Goal: Task Accomplishment & Management: Manage account settings

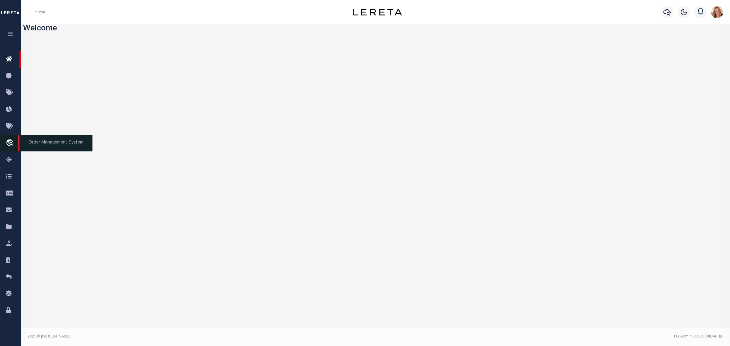
click at [9, 145] on icon "travel_explore" at bounding box center [11, 143] width 10 height 8
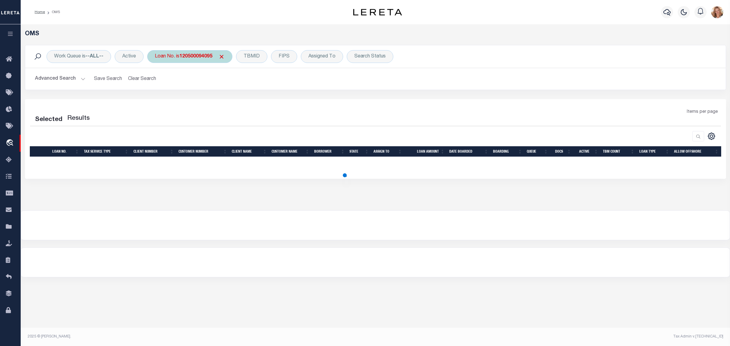
select select "200"
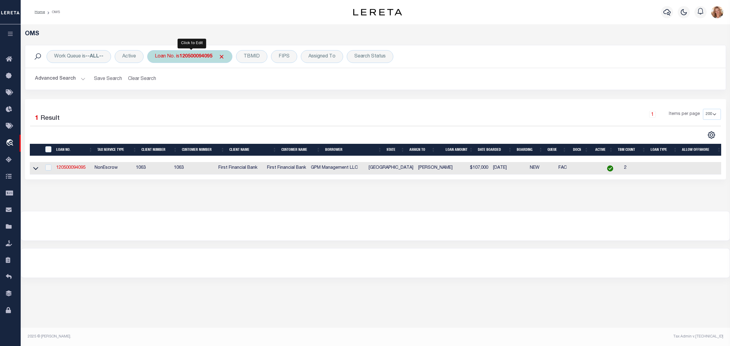
click at [194, 55] on b "120500094095" at bounding box center [195, 56] width 33 height 5
type input "100098"
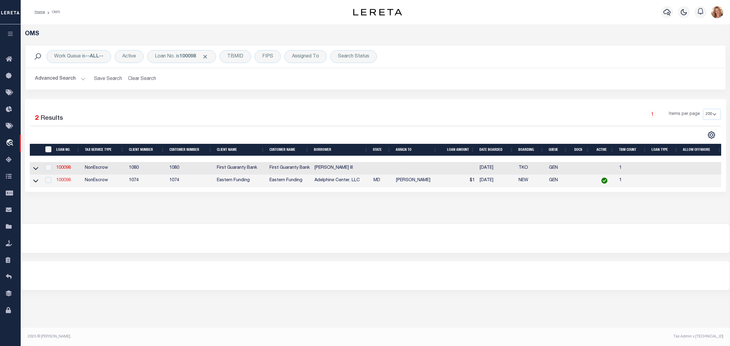
click at [64, 182] on link "100098" at bounding box center [63, 180] width 15 height 4
type input "100098"
type input "Adelphine Center, LLC"
select select
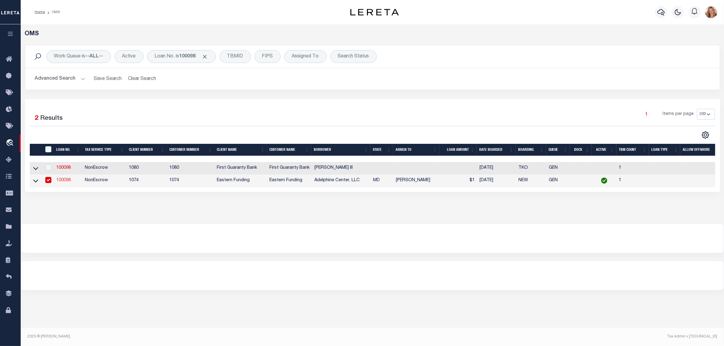
select select "NonEscrow"
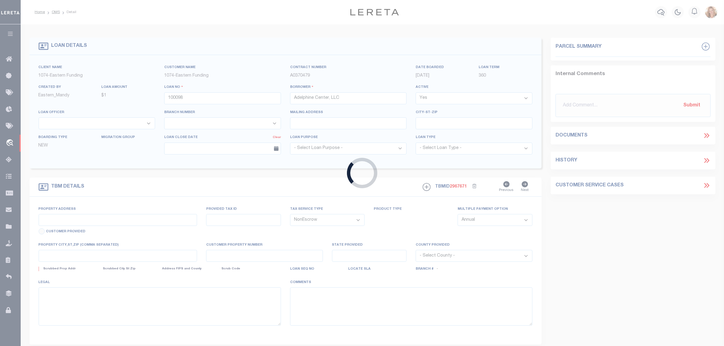
type input "2233 Charleston Place"
type input "02-228912"
type input "Hyattsville MD"
type input "MD"
select select
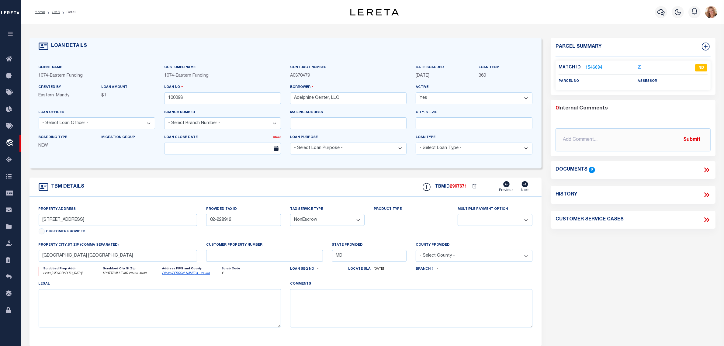
click at [433, 99] on select "Yes No" at bounding box center [474, 98] width 117 height 12
select select "False"
click at [419, 93] on select "Yes No" at bounding box center [474, 98] width 117 height 12
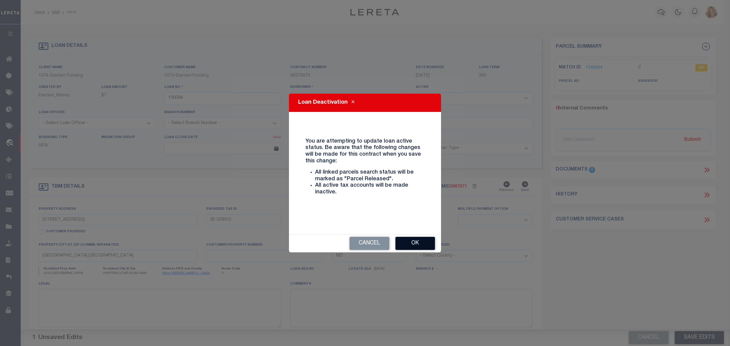
click at [405, 244] on button "Ok" at bounding box center [415, 243] width 40 height 13
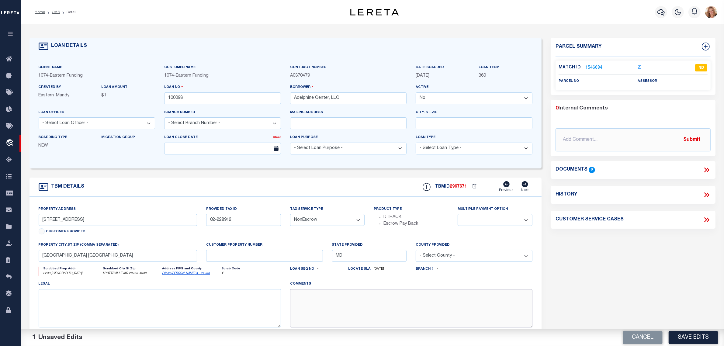
click at [398, 306] on textarea at bounding box center [411, 308] width 242 height 38
type textarea "Inactive per customer email. MLC 8/14/2025"
click at [699, 334] on button "Save Edits" at bounding box center [693, 337] width 49 height 13
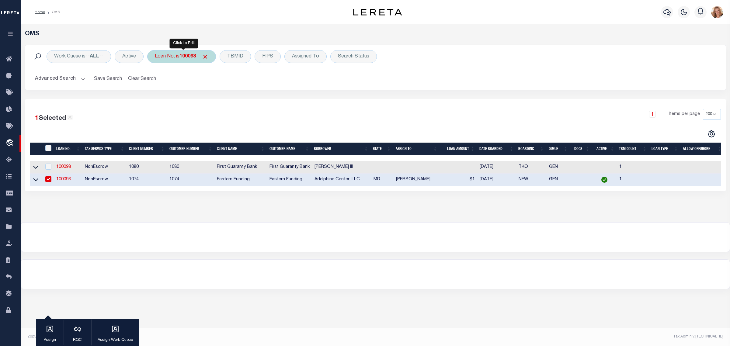
click at [177, 60] on div "Loan No. is 100098" at bounding box center [181, 56] width 69 height 13
click at [237, 96] on input "Apply" at bounding box center [236, 100] width 18 height 10
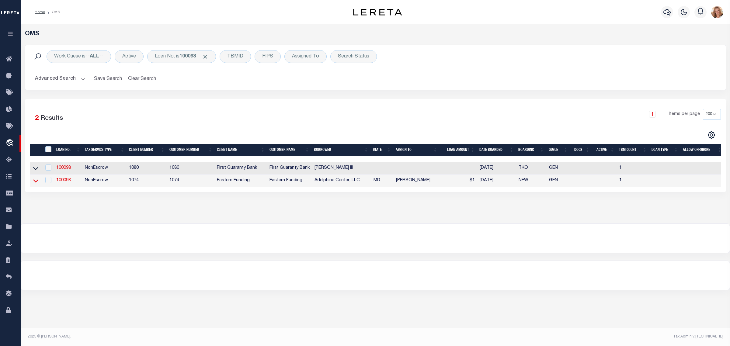
click at [36, 182] on icon at bounding box center [35, 181] width 5 height 6
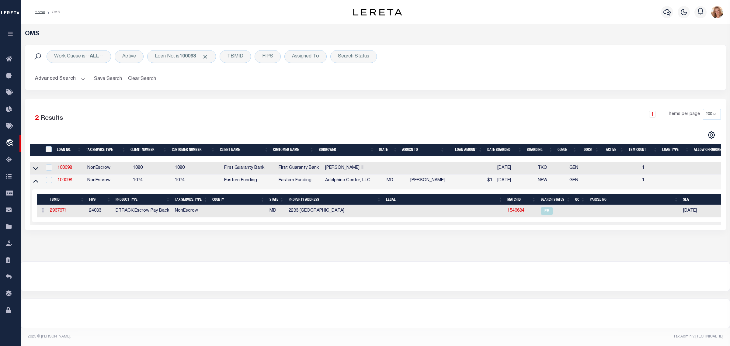
click at [313, 131] on div at bounding box center [202, 135] width 345 height 8
click at [8, 231] on icon at bounding box center [11, 227] width 10 height 8
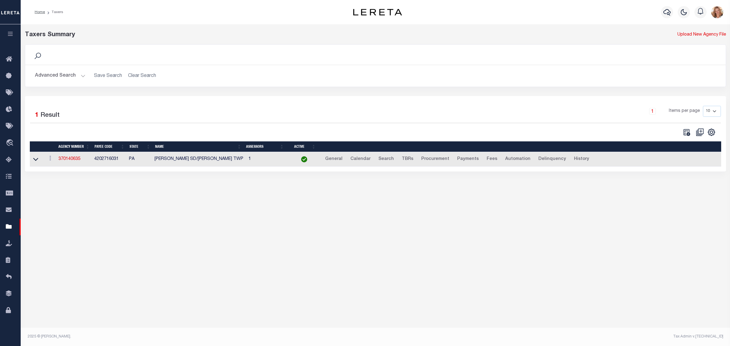
click at [43, 76] on button "Advanced Search" at bounding box center [60, 76] width 50 height 12
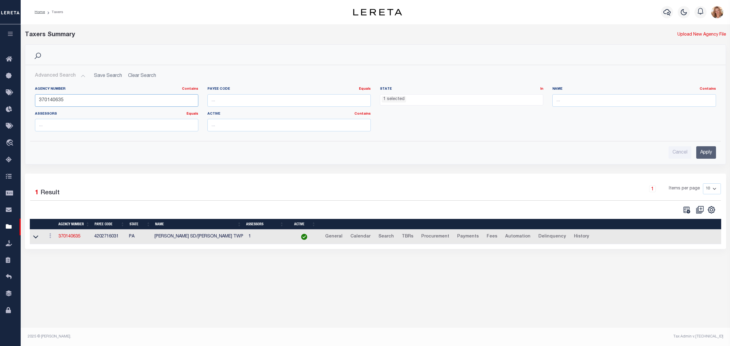
click at [46, 101] on input "370140635" at bounding box center [116, 100] width 163 height 12
paste input "060071207"
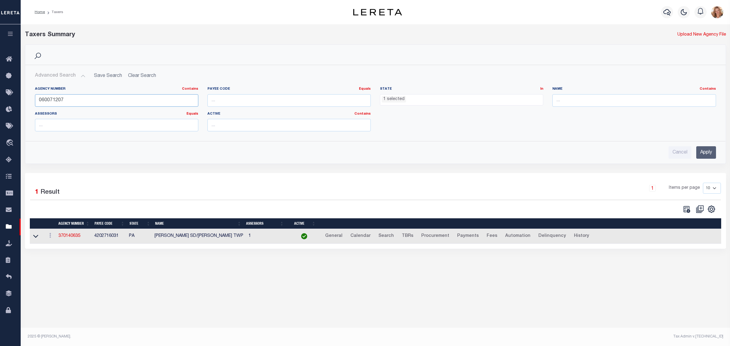
type input "060071207"
click at [702, 153] on input "Apply" at bounding box center [706, 152] width 20 height 12
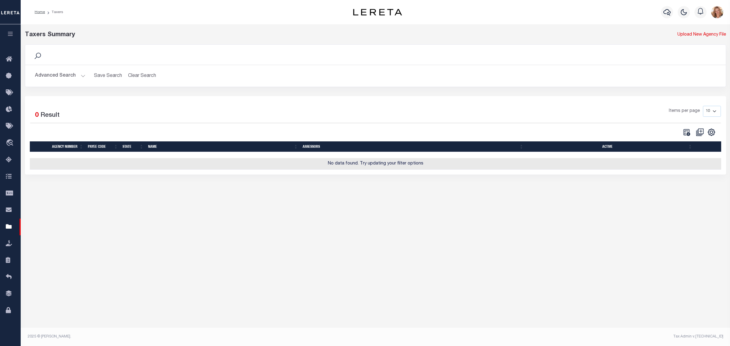
click at [66, 75] on button "Advanced Search" at bounding box center [60, 76] width 50 height 12
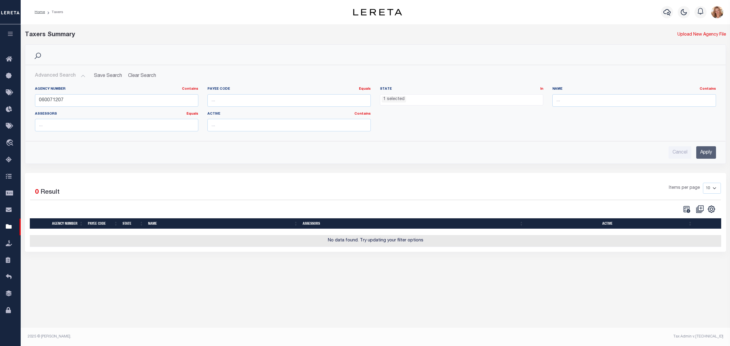
click at [416, 103] on span "1 selected" at bounding box center [461, 100] width 163 height 12
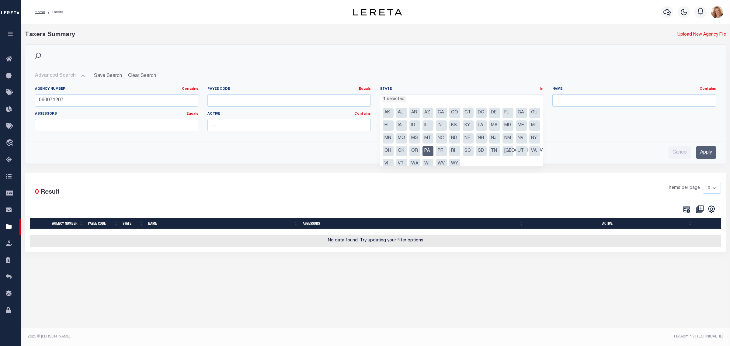
click at [433, 151] on li "PA" at bounding box center [427, 151] width 11 height 10
select select
click at [705, 151] on input "Apply" at bounding box center [706, 152] width 20 height 12
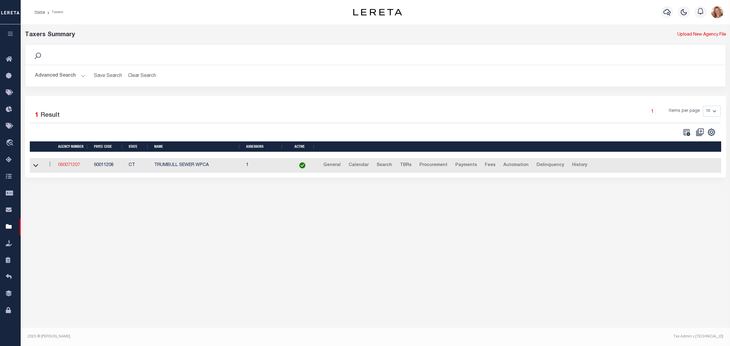
click at [78, 166] on link "060071207" at bounding box center [69, 165] width 22 height 4
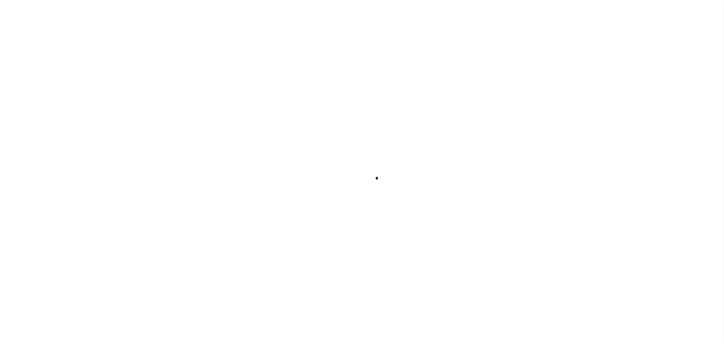
select select
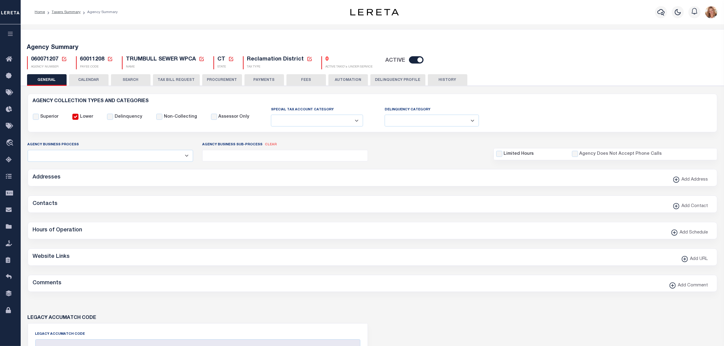
checkbox input "false"
select select "2"
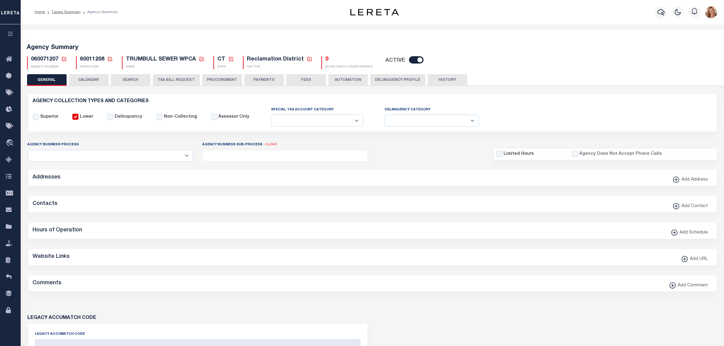
checkbox input "false"
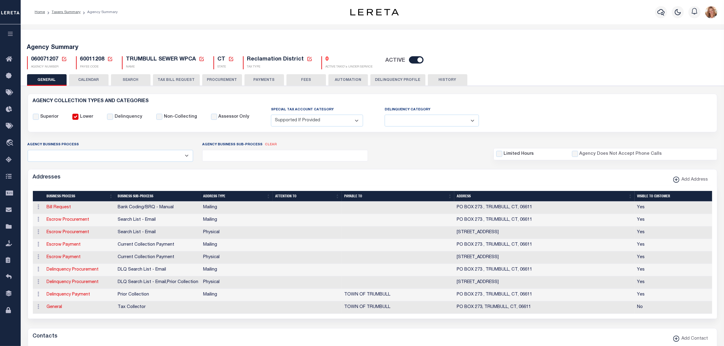
click at [103, 82] on button "CALENDAR" at bounding box center [89, 80] width 40 height 12
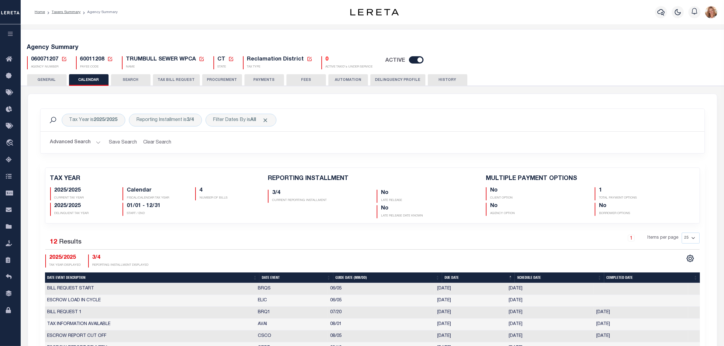
checkbox input "false"
type input "1"
click at [449, 77] on button "HISTORY" at bounding box center [448, 80] width 40 height 12
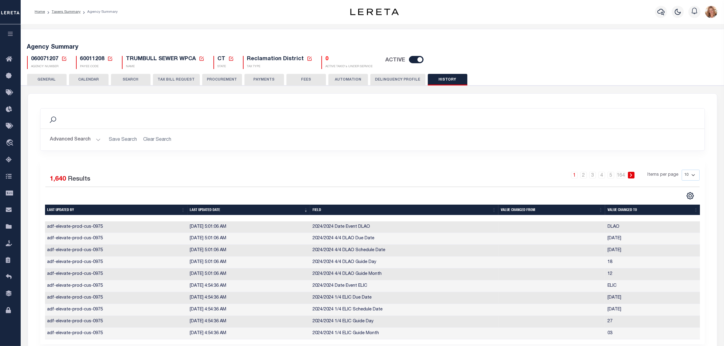
scroll to position [70, 0]
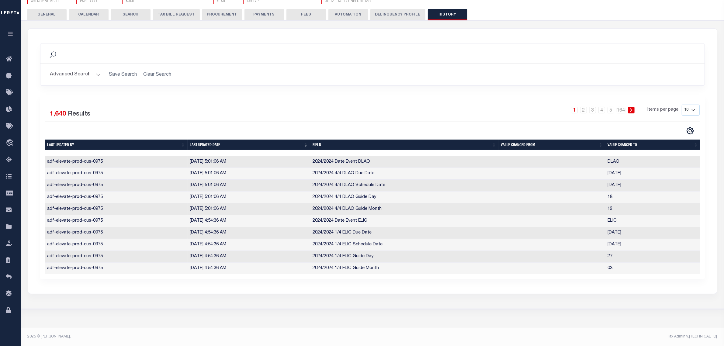
click at [63, 69] on button "Advanced Search" at bounding box center [75, 75] width 50 height 12
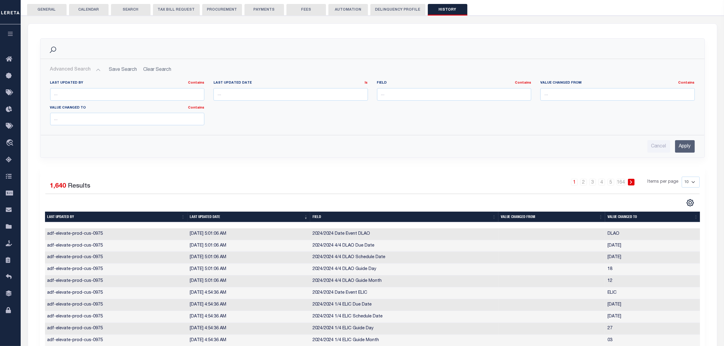
click at [63, 69] on button "Advanced Search" at bounding box center [75, 70] width 50 height 12
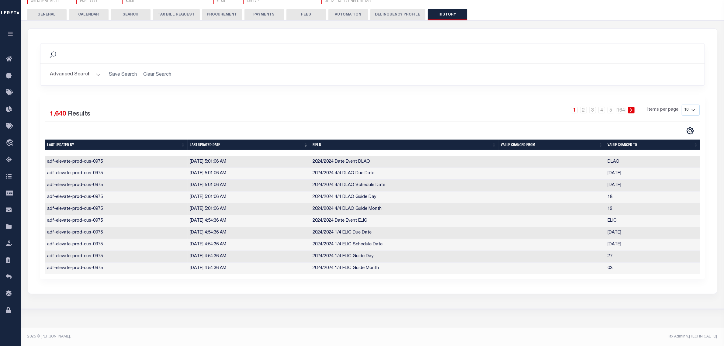
click at [262, 142] on th "Last updated date" at bounding box center [249, 145] width 123 height 11
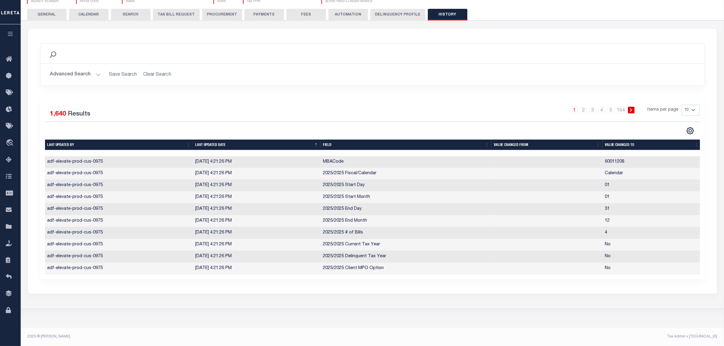
click at [262, 142] on th "Last updated date" at bounding box center [257, 145] width 128 height 11
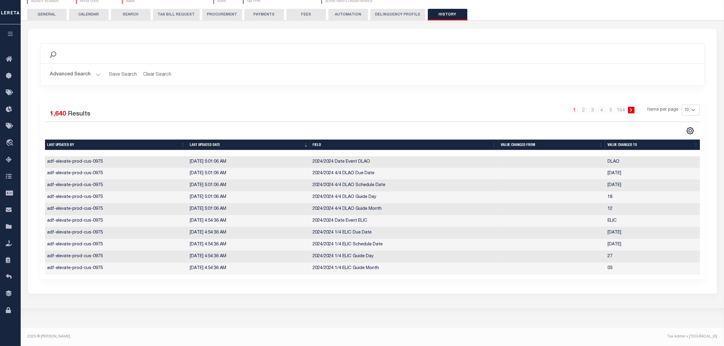
drag, startPoint x: 50, startPoint y: 6, endPoint x: 54, endPoint y: 6, distance: 3.6
click at [50, 9] on button "GENERAL" at bounding box center [47, 15] width 40 height 12
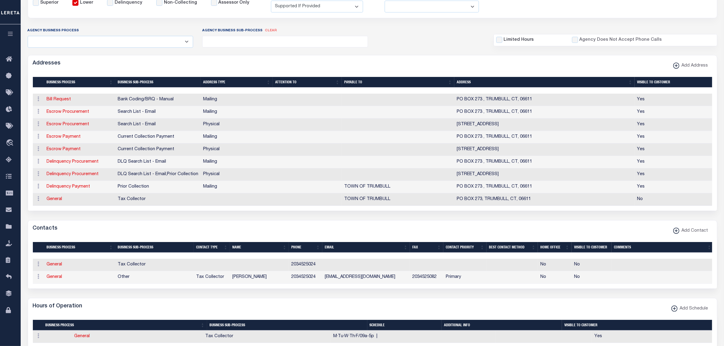
scroll to position [0, 0]
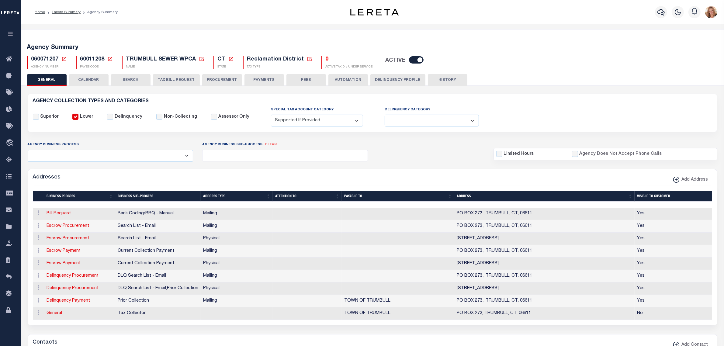
drag, startPoint x: 251, startPoint y: 80, endPoint x: 522, endPoint y: 153, distance: 281.3
click at [251, 80] on button "PAYMENTS" at bounding box center [264, 80] width 40 height 12
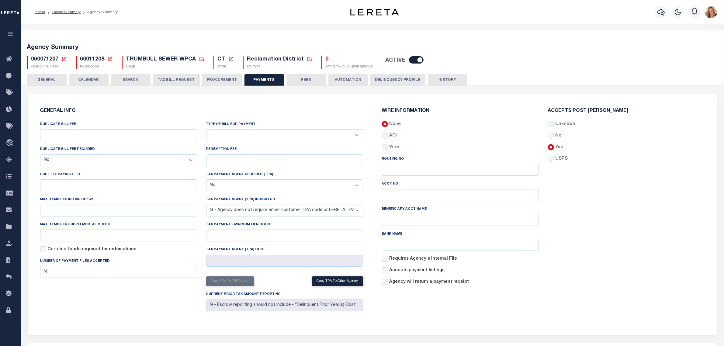
click at [160, 84] on button "TAX BILL REQUEST" at bounding box center [176, 80] width 47 height 12
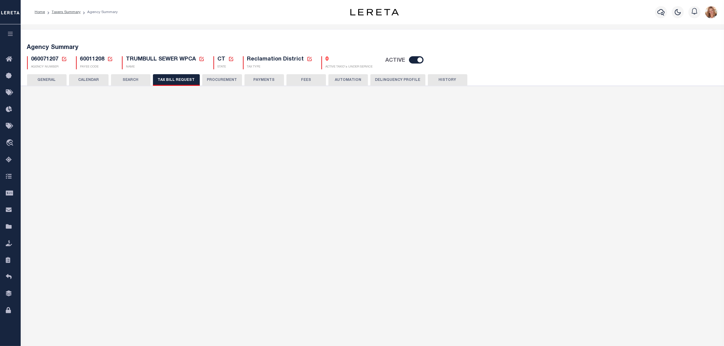
checkbox input "false"
select select "20"
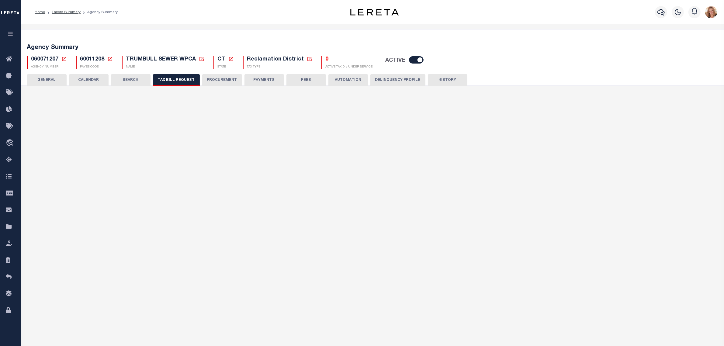
select select "false"
select select "15"
select select
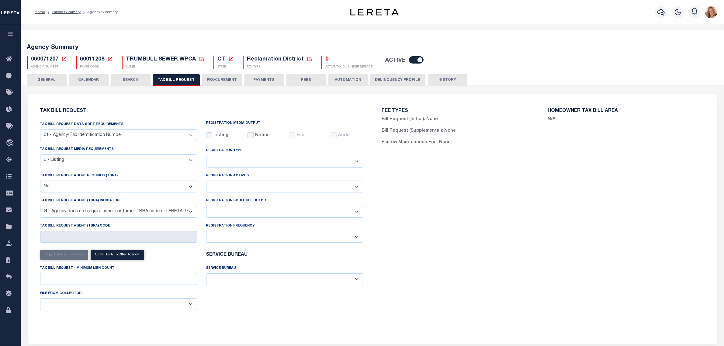
click at [65, 58] on icon at bounding box center [64, 59] width 4 height 4
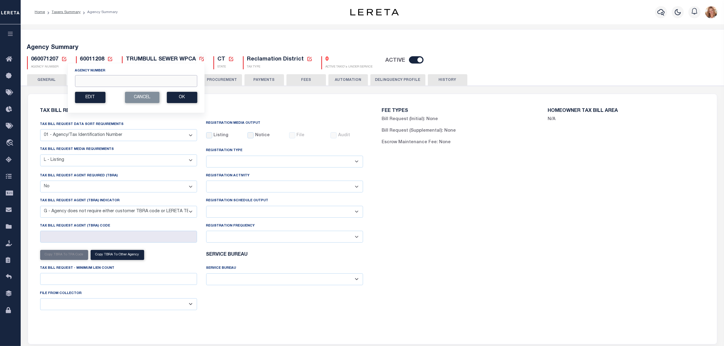
click at [84, 80] on input "Agency Number" at bounding box center [136, 81] width 122 height 12
type input "510010000"
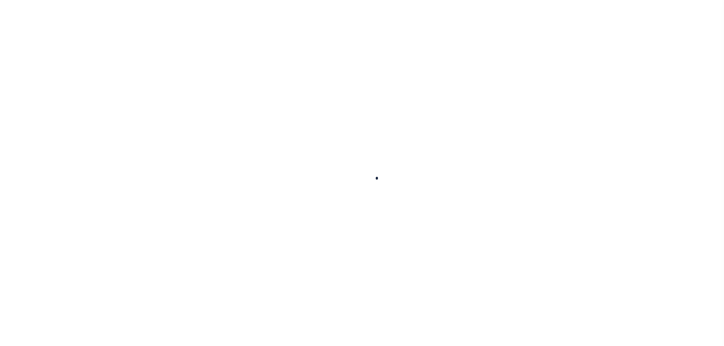
select select
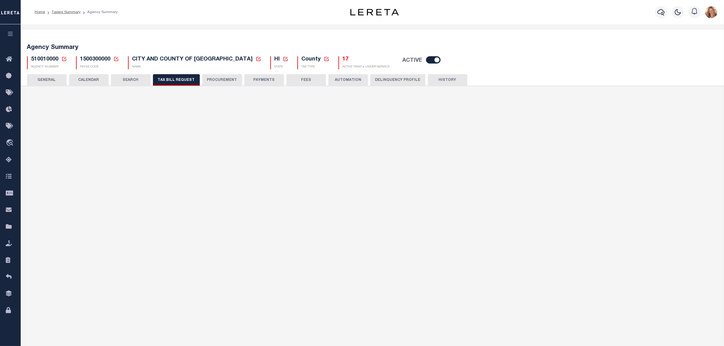
checkbox input "false"
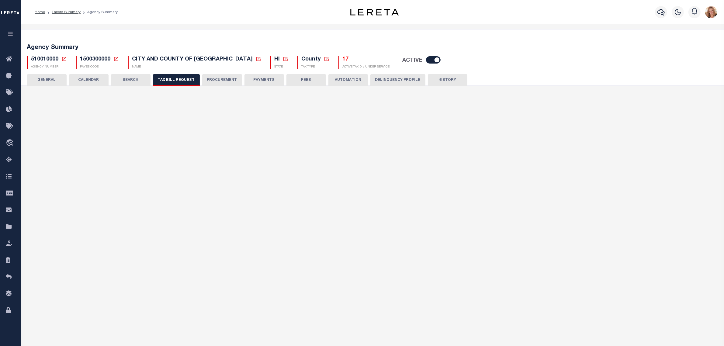
type input "1500300000"
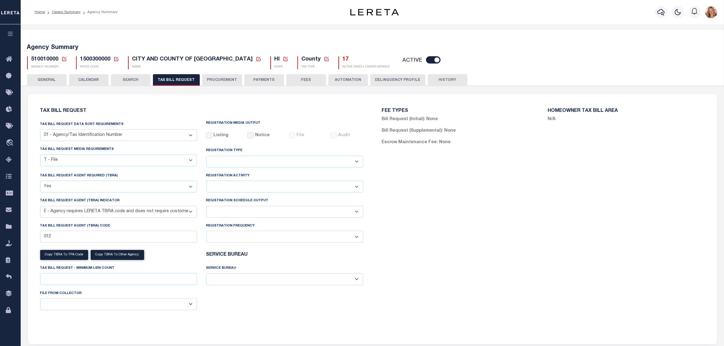
click at [58, 78] on button "GENERAL" at bounding box center [47, 80] width 40 height 12
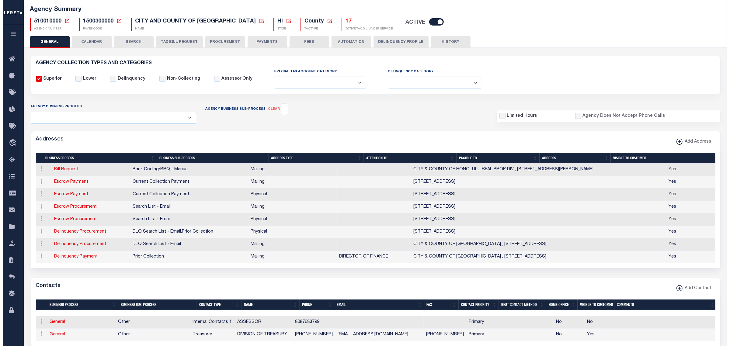
scroll to position [76, 0]
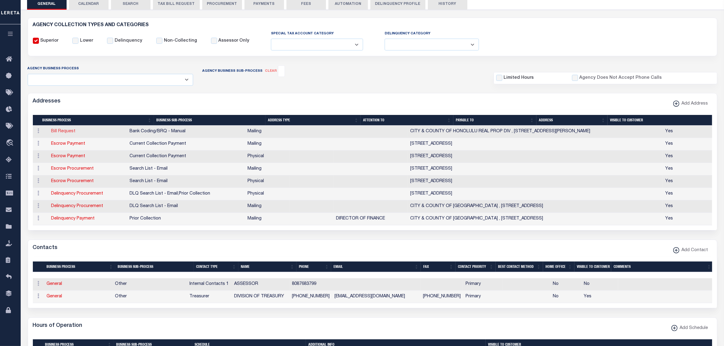
click at [62, 133] on link "Bill Request" at bounding box center [63, 131] width 24 height 4
select select "1"
checkbox input "false"
select select
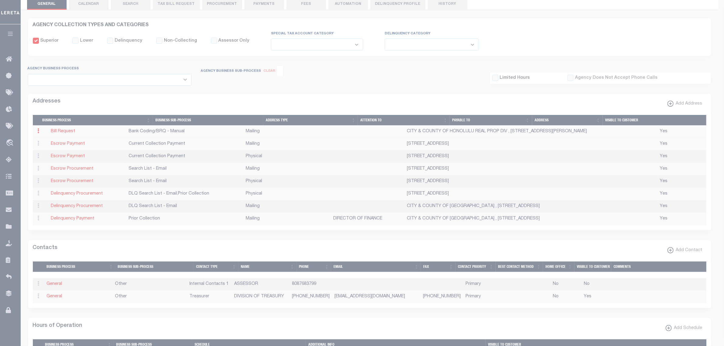
type input "CITY & COUNTY OF HONOLULU REAL PROP DIV"
type input "530 S. KING ST, ROOM 115"
type input "HONOLULU"
select select "HI"
type input "96813"
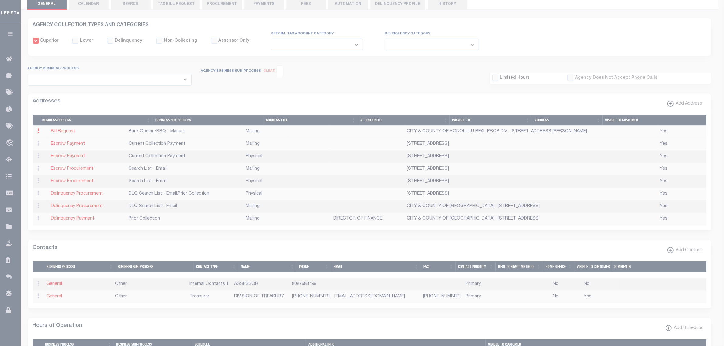
checkbox input "true"
select select "1"
select select "2"
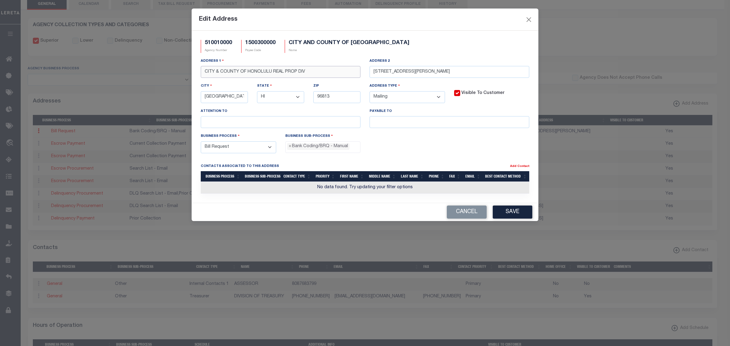
drag, startPoint x: 305, startPoint y: 72, endPoint x: 190, endPoint y: 73, distance: 114.6
click at [190, 73] on div "Edit Address 510010000 Agency Number 1500300000 Payee Code CITY AND COUNTY OF H…" at bounding box center [365, 173] width 730 height 346
click at [220, 121] on input "text" at bounding box center [281, 122] width 160 height 12
paste input "CITY & COUNTY OF HON"
type input "CITY & COUNTY OF HON"
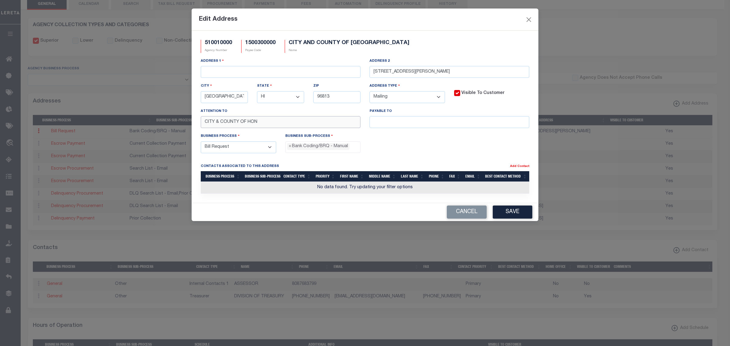
drag, startPoint x: 258, startPoint y: 126, endPoint x: 345, endPoint y: 126, distance: 87.6
click at [345, 126] on input "CITY & COUNTY OF HON" at bounding box center [281, 122] width 160 height 12
click at [344, 124] on input "CITY & COUNTY OF HON" at bounding box center [281, 122] width 160 height 12
drag, startPoint x: 260, startPoint y: 126, endPoint x: 155, endPoint y: 113, distance: 105.7
click at [156, 113] on div "Edit Address 510010000 Agency Number 1500300000 Payee Code CITY AND COUNTY OF H…" at bounding box center [365, 173] width 730 height 346
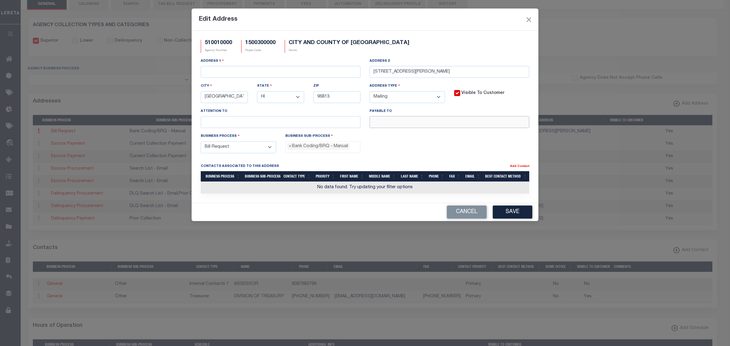
click at [395, 125] on input "text" at bounding box center [449, 122] width 160 height 12
paste input "CITY & COUNTY OF HONOLULU REAL PROP DIV"
type input "CITY & COUNTY OF HONOLULU REAL PROP DIV"
drag, startPoint x: 433, startPoint y: 72, endPoint x: 357, endPoint y: 72, distance: 76.0
click at [358, 72] on div "Address 1 Address 2 530 S. KING ST, ROOM 115 City HONOLULU State - Select - AK …" at bounding box center [365, 95] width 338 height 75
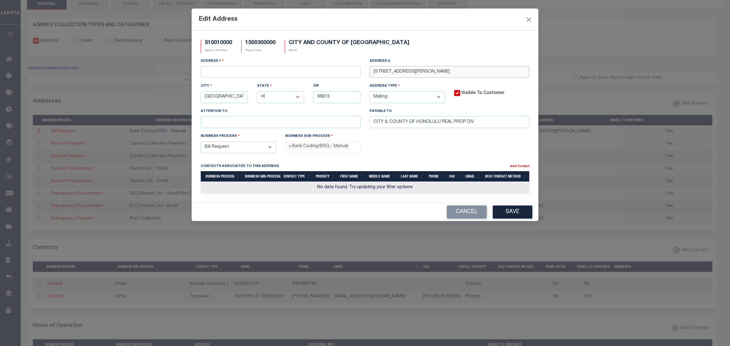
click at [450, 78] on input "530 S. KING ST, ROOM 115" at bounding box center [449, 72] width 160 height 12
drag, startPoint x: 429, startPoint y: 74, endPoint x: 514, endPoint y: 74, distance: 85.4
click at [514, 74] on input "530 S. KING ST, ROOM 115" at bounding box center [449, 72] width 160 height 12
drag, startPoint x: 404, startPoint y: 72, endPoint x: 353, endPoint y: 70, distance: 50.8
click at [355, 71] on div "Address 1 Address 2 530 S. KING ST, ROOM 115 City HONOLULU State - Select - AK …" at bounding box center [365, 95] width 338 height 75
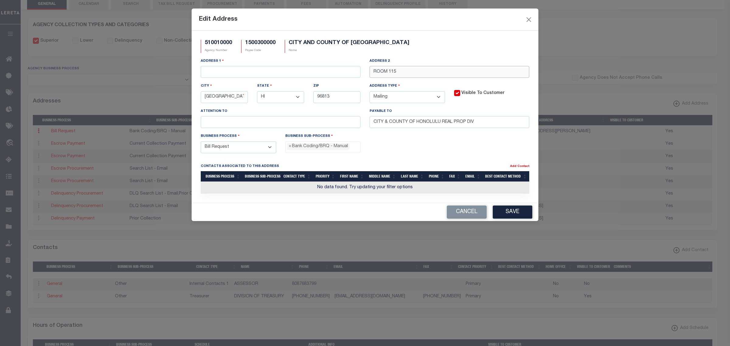
type input "ROOM 115"
click at [355, 70] on input "text" at bounding box center [281, 72] width 160 height 12
paste input "530 S. KING ST"
type input "530 S. KING ST"
click at [511, 212] on button "Save" at bounding box center [513, 212] width 40 height 13
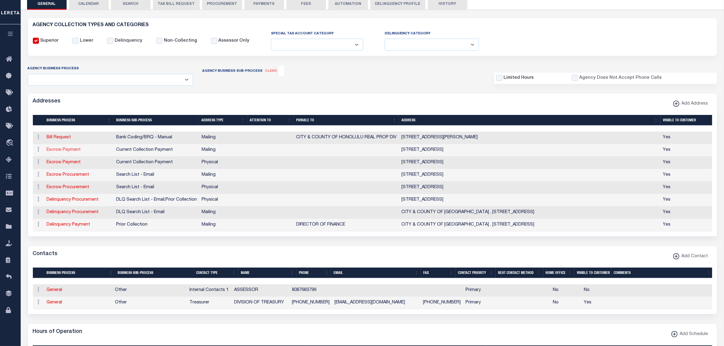
click at [57, 152] on link "Escrow Payment" at bounding box center [64, 150] width 34 height 4
select select
select select "1"
checkbox input "false"
select select
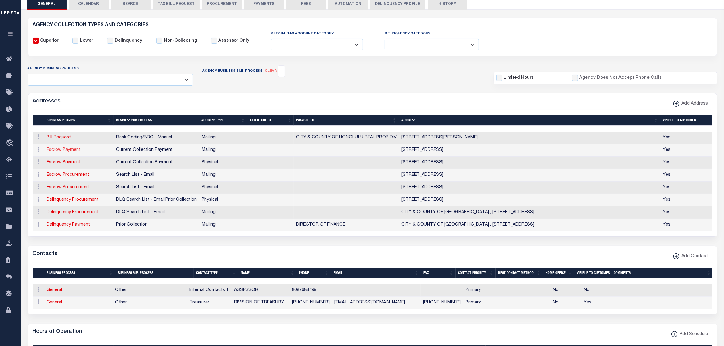
select select
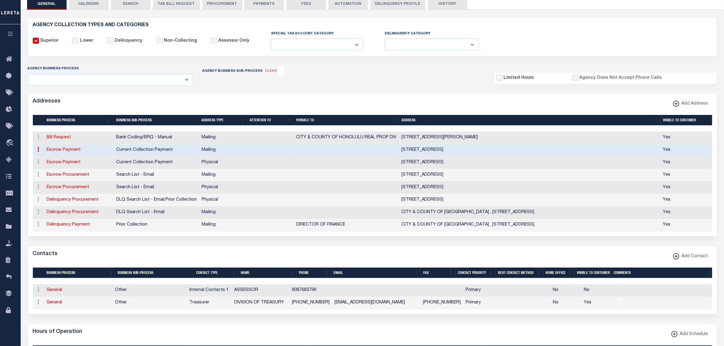
type input "530 S KING ST ROOM 115"
type input "DIVISION OF TREASURY"
type input "HONOLULU"
select select "HI"
type input "96813-3014"
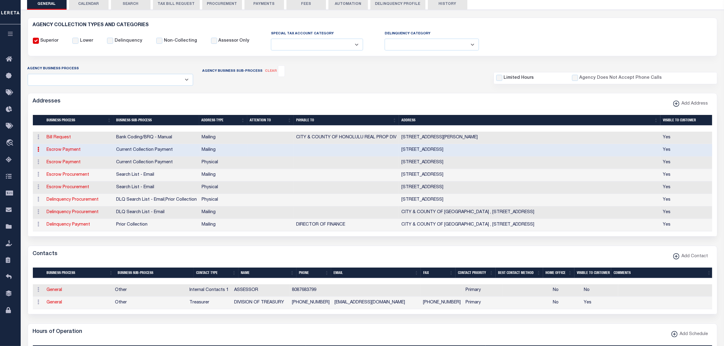
checkbox input "true"
select select "3"
select select "11"
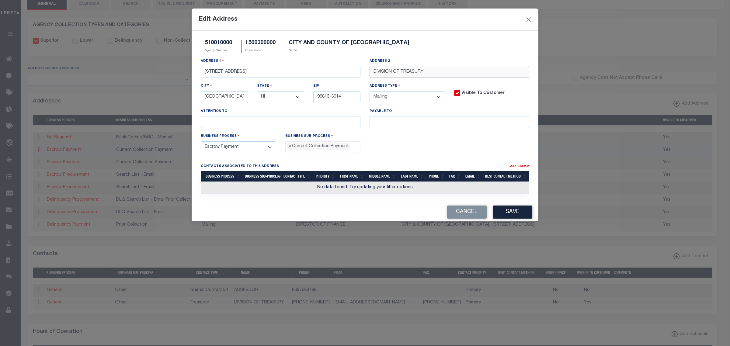
drag, startPoint x: 373, startPoint y: 72, endPoint x: 423, endPoint y: 72, distance: 50.2
click at [423, 72] on input "DIVISION OF TREASURY" at bounding box center [449, 72] width 160 height 12
click at [479, 73] on input "text" at bounding box center [449, 72] width 160 height 12
click at [394, 121] on input "text" at bounding box center [449, 122] width 160 height 12
paste input "DIVISION OF TREASURY"
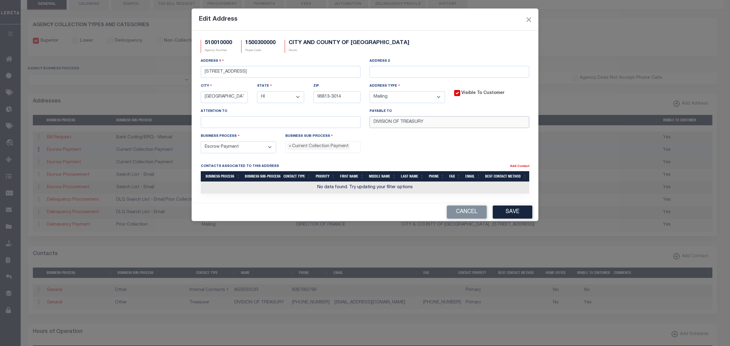
type input "DIVISION OF TREASURY"
drag, startPoint x: 236, startPoint y: 72, endPoint x: 259, endPoint y: 71, distance: 22.8
click at [259, 71] on input "530 S KING ST ROOM 115" at bounding box center [281, 72] width 160 height 12
drag, startPoint x: 236, startPoint y: 72, endPoint x: 346, endPoint y: 67, distance: 109.9
click at [334, 71] on input "530 S KING ST" at bounding box center [281, 72] width 160 height 12
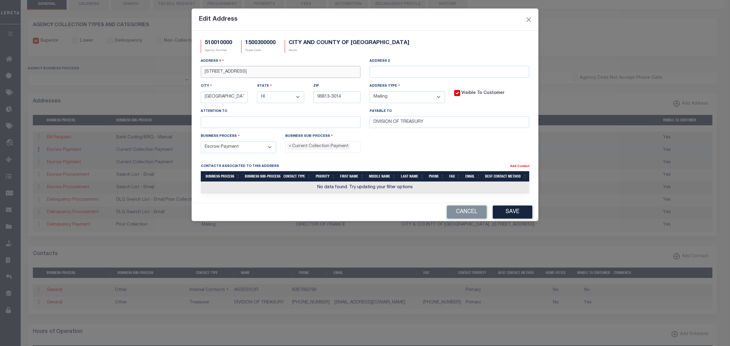
type input "530 S KING ST"
paste input "ROOM 115"
type input "ROOM 115"
click at [519, 214] on button "Save" at bounding box center [513, 212] width 40 height 13
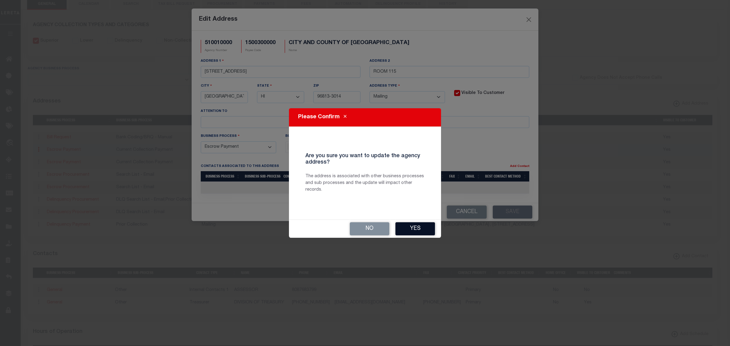
click at [402, 230] on button "Yes" at bounding box center [415, 228] width 40 height 13
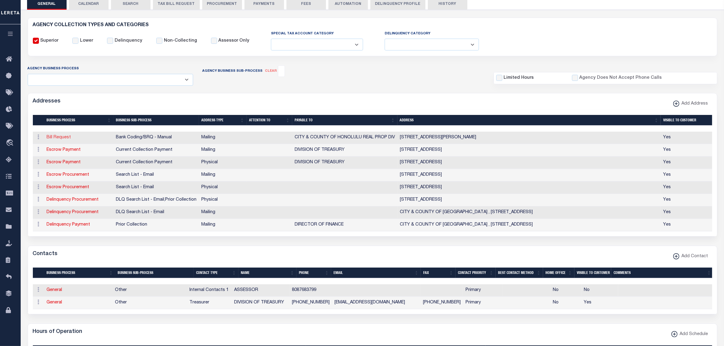
click at [60, 140] on link "Bill Request" at bounding box center [59, 137] width 24 height 4
select select
select select "1"
checkbox input "false"
select select
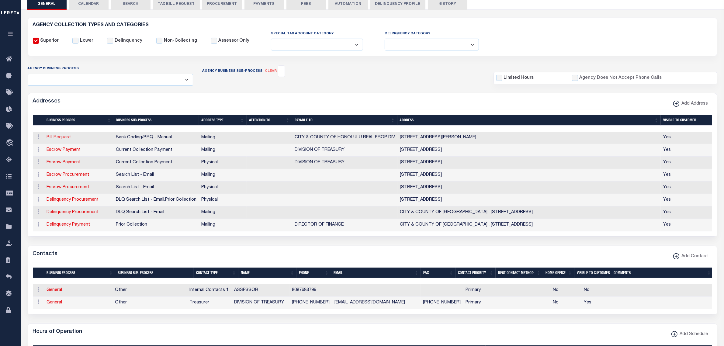
select select
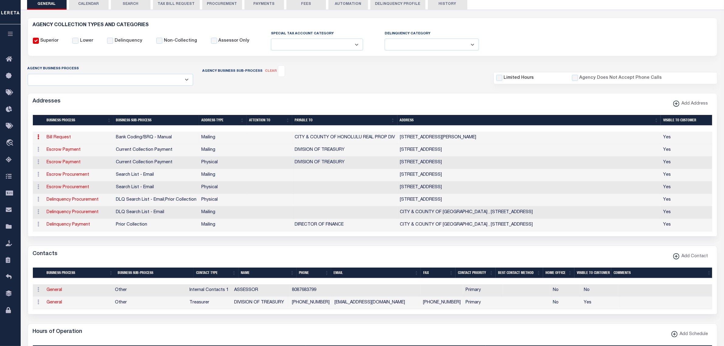
type input "530 S. KING ST"
type input "ROOM 115"
type input "HONOLULU"
select select "HI"
type input "96813"
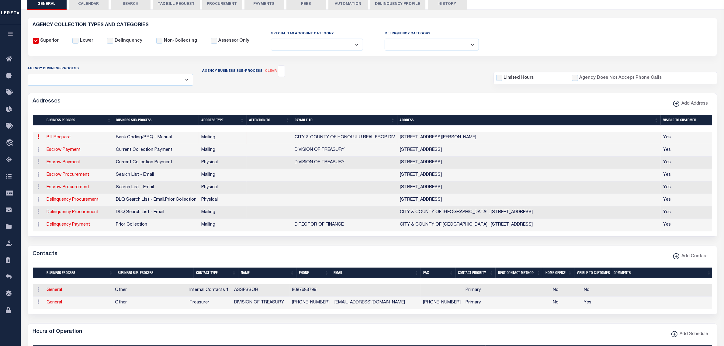
checkbox input "true"
type input "CITY & COUNTY OF HONOLULU REAL PROP DIV"
select select "1"
select select "2"
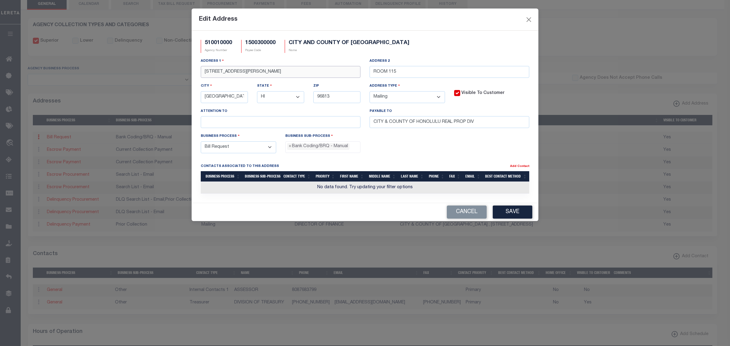
click at [218, 74] on input "530 S. KING ST" at bounding box center [281, 72] width 160 height 12
type input "530 S KING ST"
click at [522, 214] on button "Save" at bounding box center [513, 212] width 40 height 13
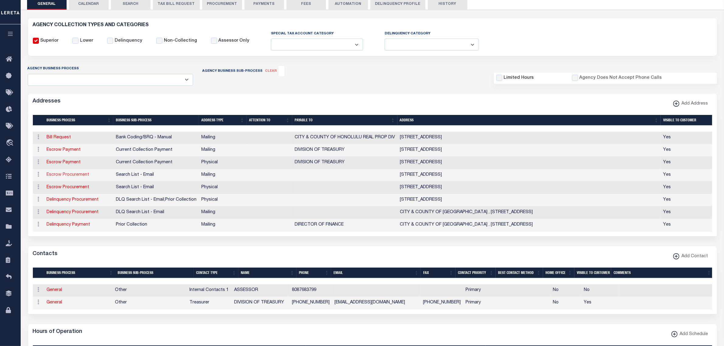
click at [84, 177] on link "Escrow Procurement" at bounding box center [68, 175] width 43 height 4
select select
select select "1"
checkbox input "false"
select select
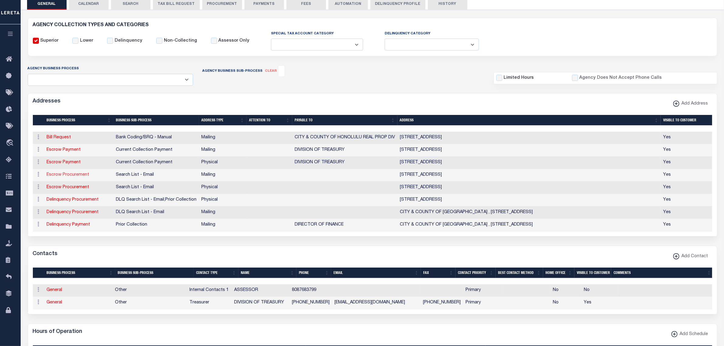
select select
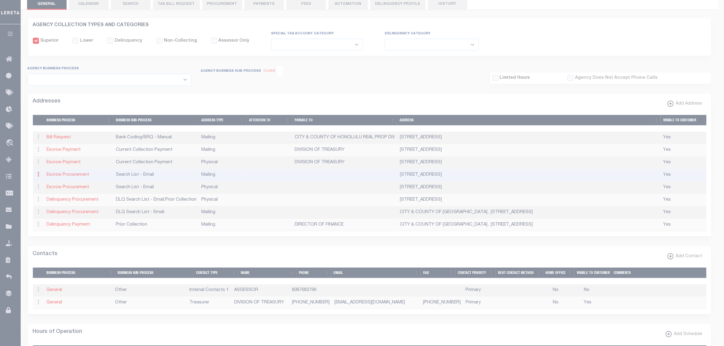
type input "530 S KING ST"
type input "ROOM 115"
type input "HONOLULU"
select select "HI"
type input "96813-3014"
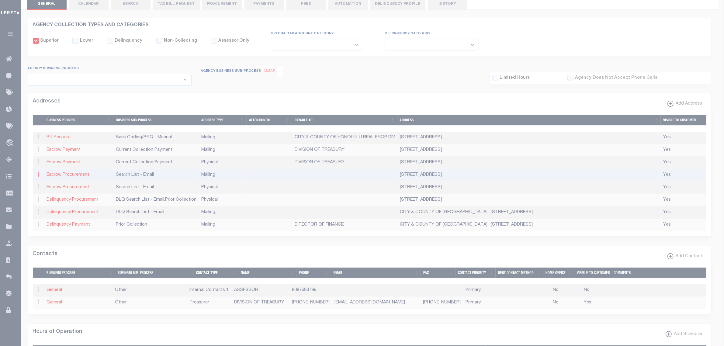
checkbox input "true"
select select "2"
select select "5"
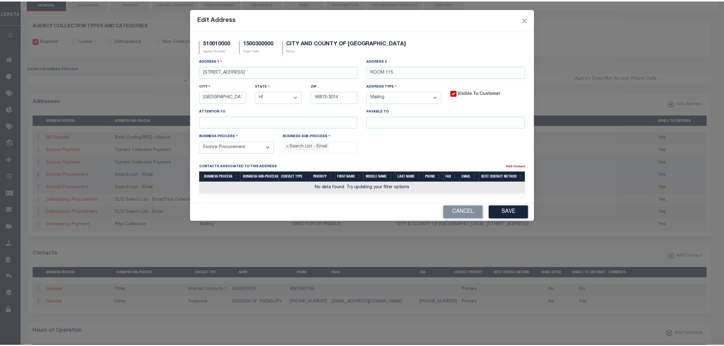
scroll to position [21, 0]
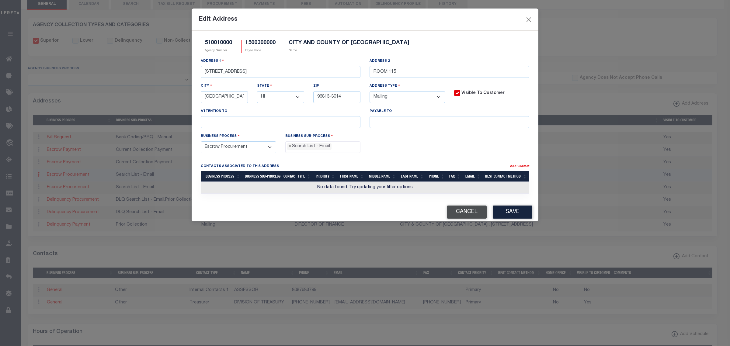
click at [468, 215] on button "Cancel" at bounding box center [467, 212] width 40 height 13
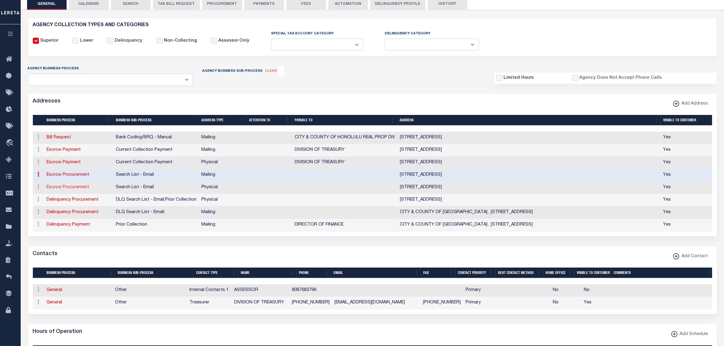
click at [82, 189] on link "Escrow Procurement" at bounding box center [68, 187] width 43 height 4
select select
select select "1"
checkbox input "false"
select select
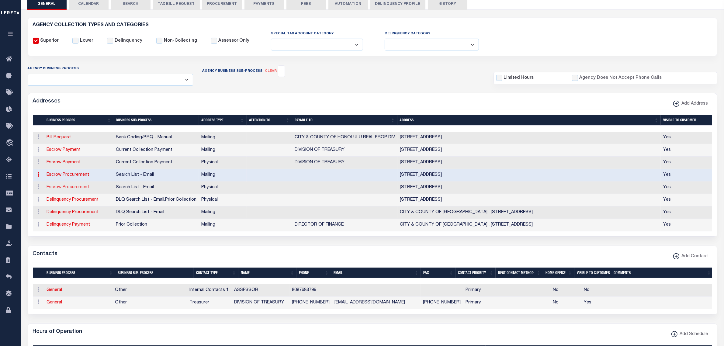
select select
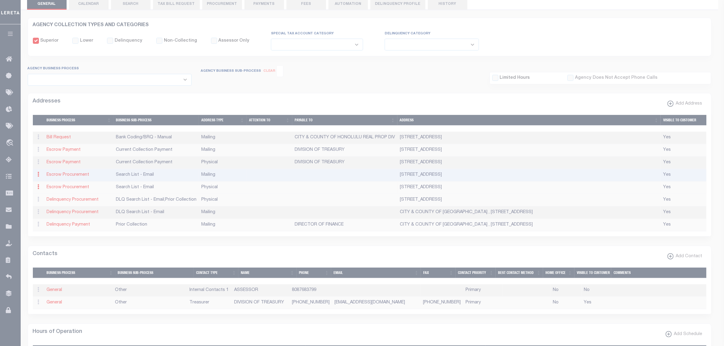
type input "530 SOUTH KING ST,RM 115"
type input "HONOLULU"
select select "HI"
type input "96813-3014"
select select "2"
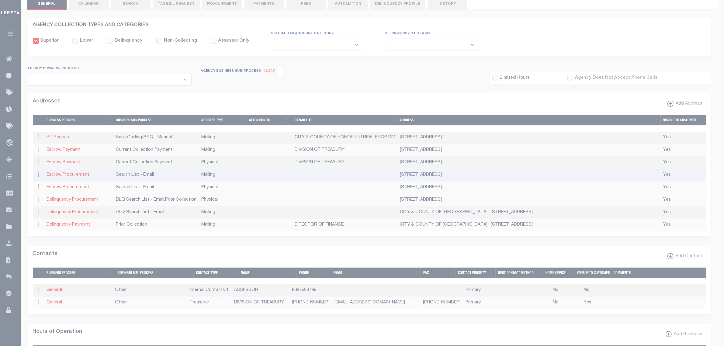
checkbox input "true"
select select "2"
select select "5"
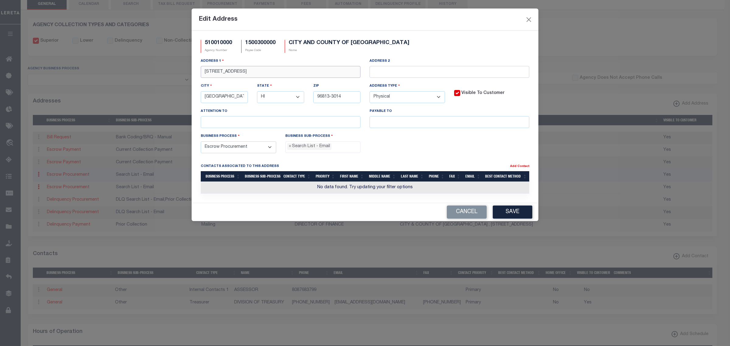
drag, startPoint x: 248, startPoint y: 74, endPoint x: 347, endPoint y: 73, distance: 98.2
click at [347, 73] on input "530 SOUTH KING ST,RM 115" at bounding box center [281, 72] width 160 height 12
type input "530 S KING ST"
paste input "RM 115"
type input "ROOM 115"
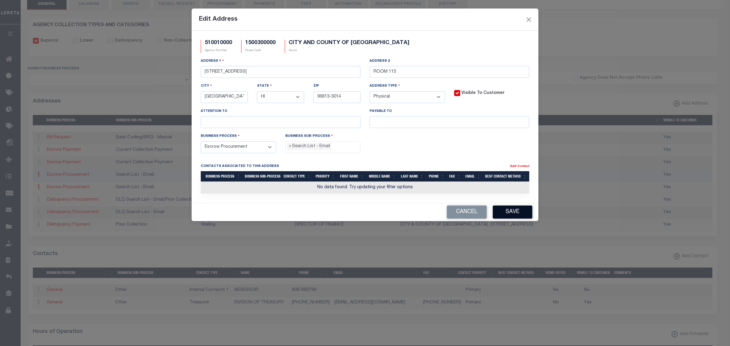
click at [521, 215] on button "Save" at bounding box center [513, 212] width 40 height 13
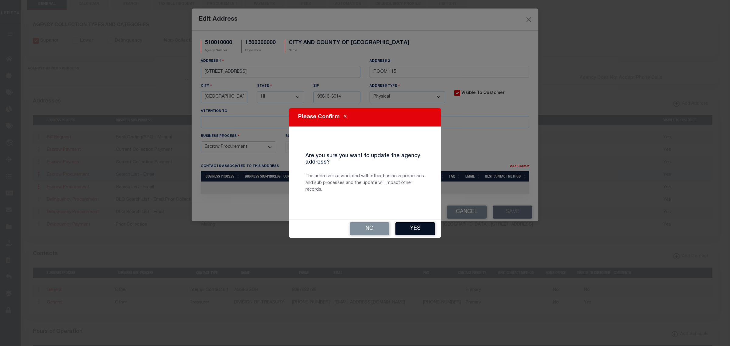
click at [431, 227] on button "Yes" at bounding box center [415, 228] width 40 height 13
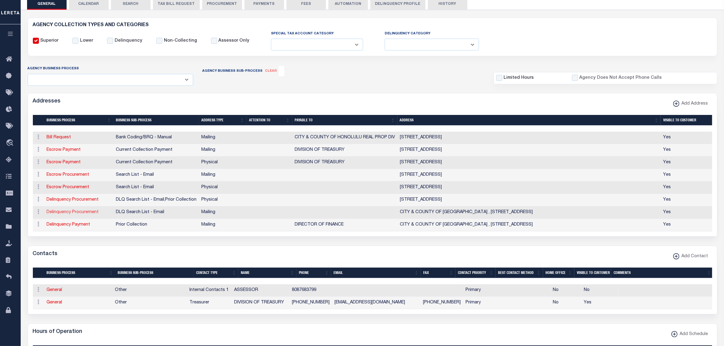
click at [67, 214] on link "Delinquency Procurement" at bounding box center [73, 212] width 52 height 4
select select
select select "1"
checkbox input "false"
select select
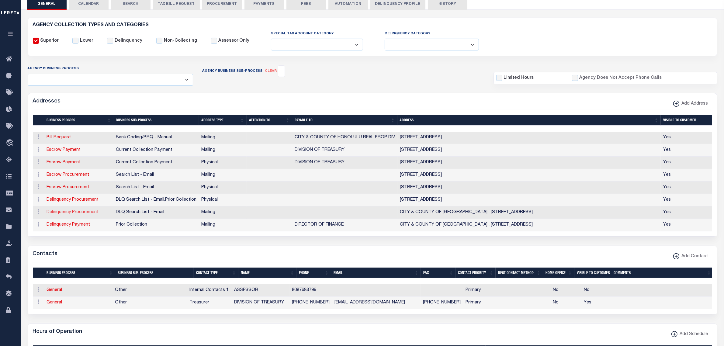
select select
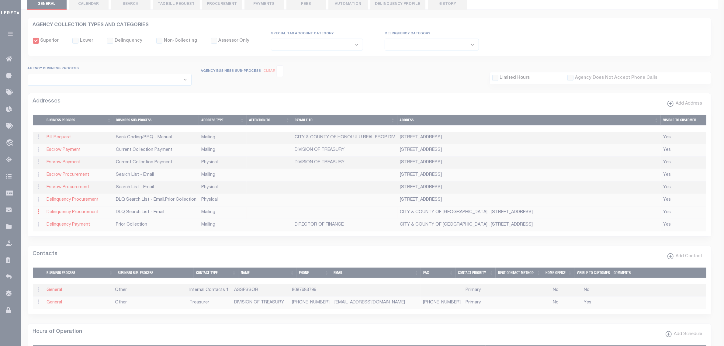
type input "CITY & COUNTY OF HONOLULU"
type input "530 SOUTH KING STREET"
type input "HONOLULU"
select select "HI"
type input "96813"
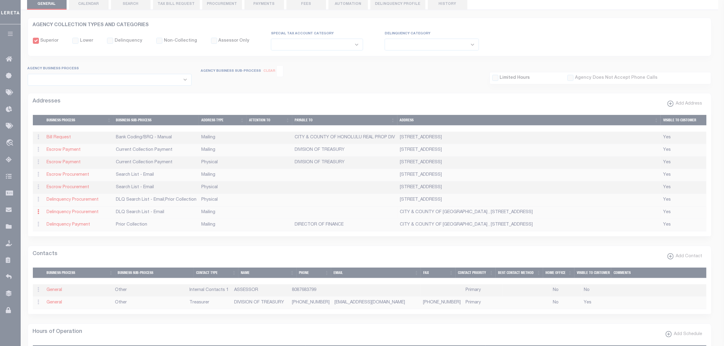
checkbox input "true"
select select "4"
select select "18"
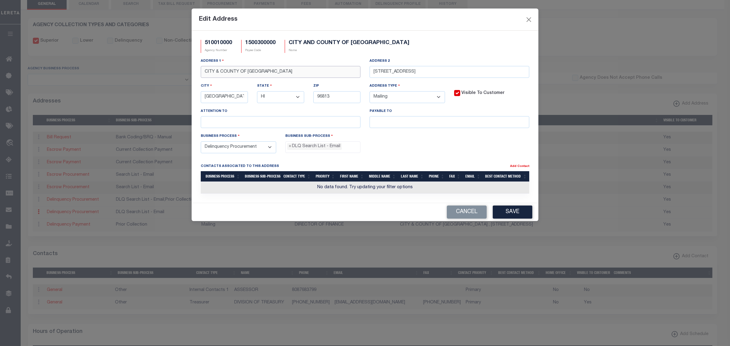
drag, startPoint x: 271, startPoint y: 74, endPoint x: 189, endPoint y: 72, distance: 81.5
click at [189, 72] on div "Edit Address 510010000 Agency Number 1500300000 Payee Code CITY AND COUNTY OF H…" at bounding box center [365, 173] width 730 height 346
click at [411, 121] on input "text" at bounding box center [449, 122] width 160 height 12
paste input "CITY & COUNTY OF HONOLULU"
type input "CITY & COUNTY OF HONOLULU"
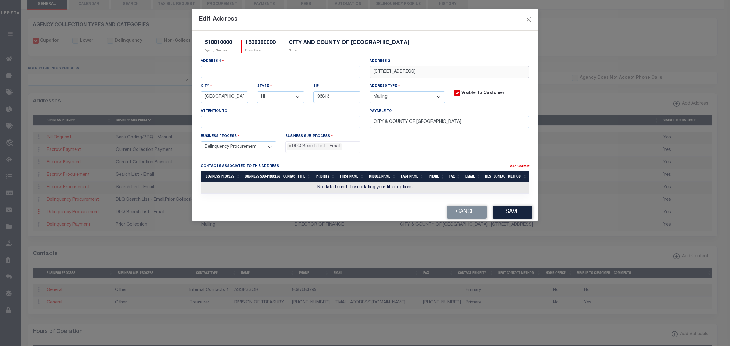
drag, startPoint x: 427, startPoint y: 74, endPoint x: 336, endPoint y: 75, distance: 90.6
click at [336, 75] on div "Address 1 Address 2 530 SOUTH KING STREET City HONOLULU State - Select - AK AL …" at bounding box center [365, 95] width 338 height 75
click at [292, 71] on input "text" at bounding box center [281, 72] width 160 height 12
paste input "530 SOUTH KING STREET"
type input "530 S KING ST"
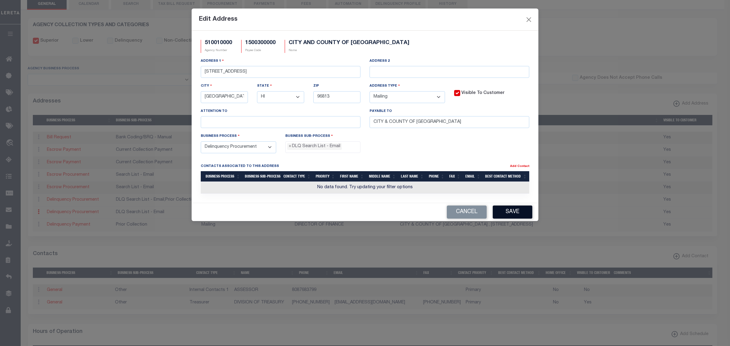
click at [522, 213] on button "Save" at bounding box center [513, 212] width 40 height 13
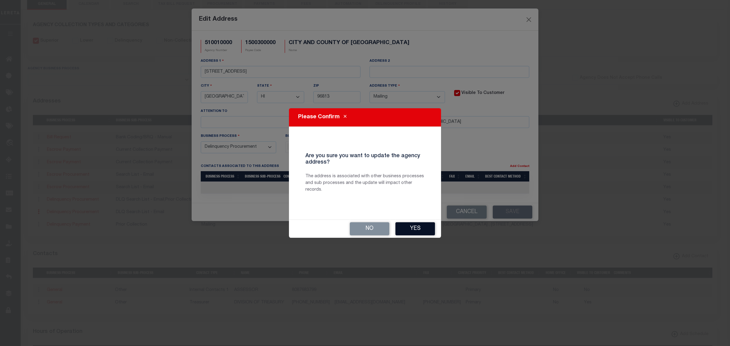
click at [431, 233] on button "Yes" at bounding box center [415, 228] width 40 height 13
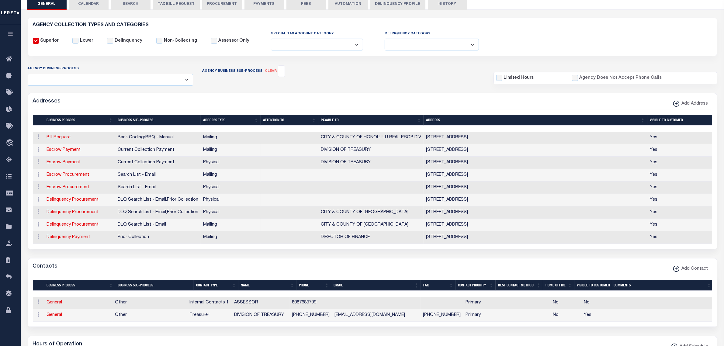
click at [173, 7] on button "TAX BILL REQUEST" at bounding box center [176, 4] width 47 height 12
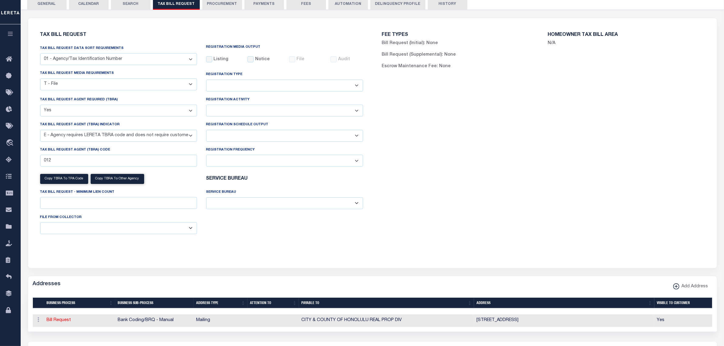
click at [53, 7] on button "GENERAL" at bounding box center [47, 4] width 40 height 12
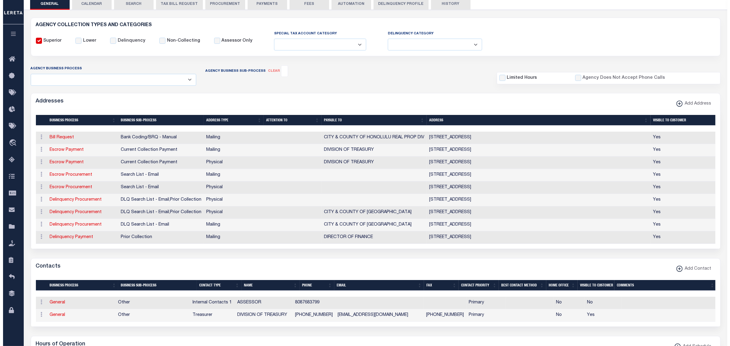
scroll to position [0, 0]
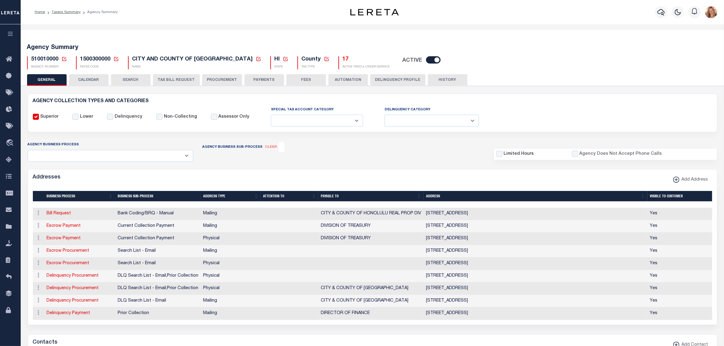
click at [302, 84] on button "FEES" at bounding box center [306, 80] width 40 height 12
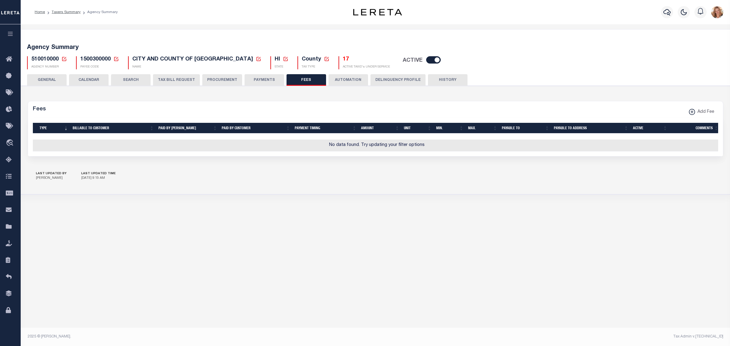
click at [64, 57] on icon at bounding box center [63, 58] width 5 height 5
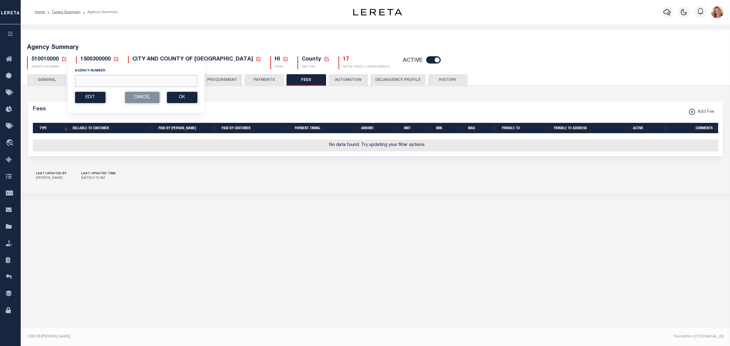
click at [84, 81] on input "Agency Number" at bounding box center [136, 81] width 122 height 12
paste input "1"
click at [88, 81] on input "Agency Number" at bounding box center [136, 81] width 122 height 12
type input "190130000"
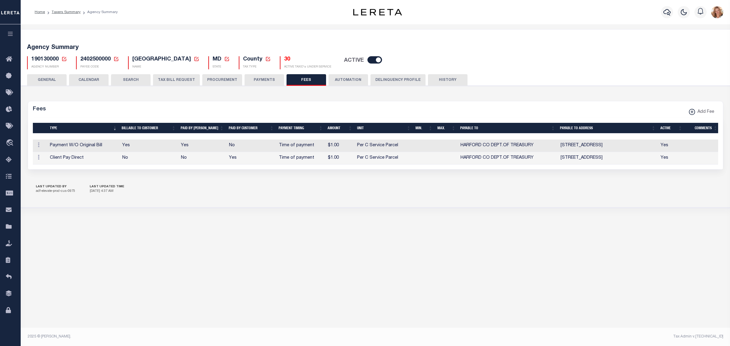
click at [40, 81] on button "GENERAL" at bounding box center [47, 80] width 40 height 12
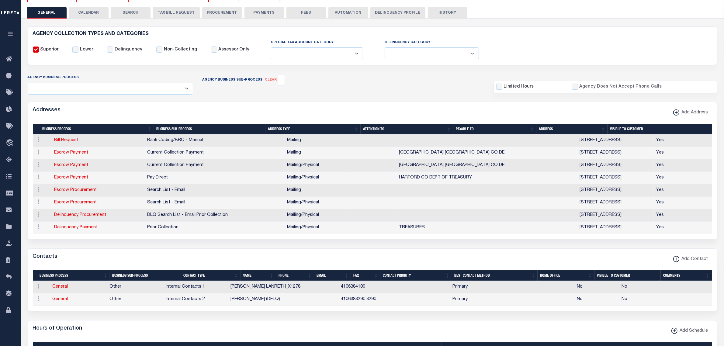
scroll to position [114, 0]
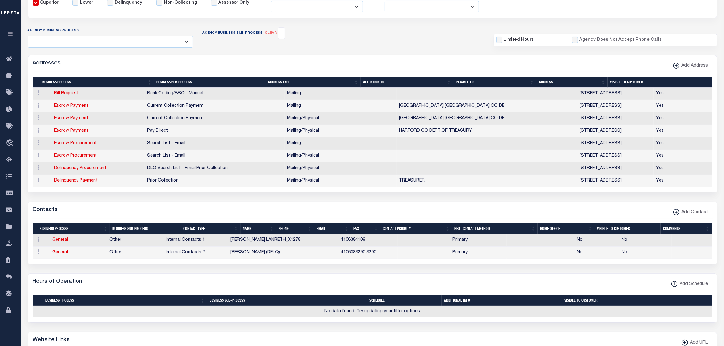
drag, startPoint x: 58, startPoint y: 242, endPoint x: 50, endPoint y: 234, distance: 10.8
click at [58, 242] on link "General" at bounding box center [60, 240] width 16 height 4
checkbox input "false"
select select
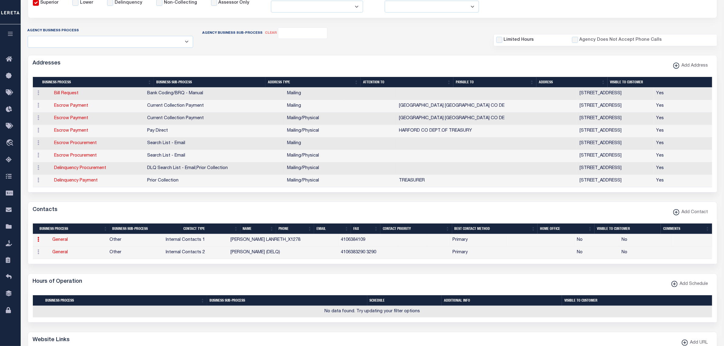
select select "5"
select select "1"
type input "CHERYL"
type input "LANRETH_X1278"
type input "4106384109"
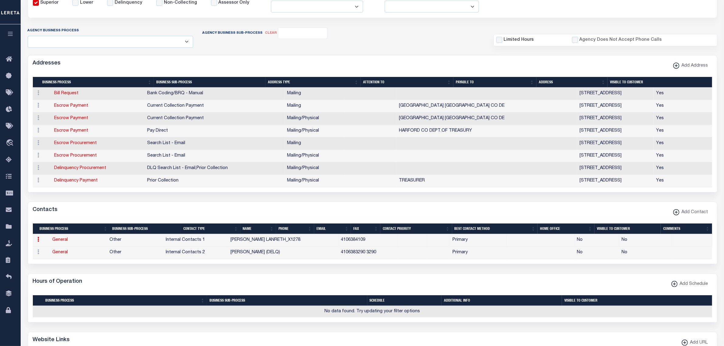
select select "6"
select select "39"
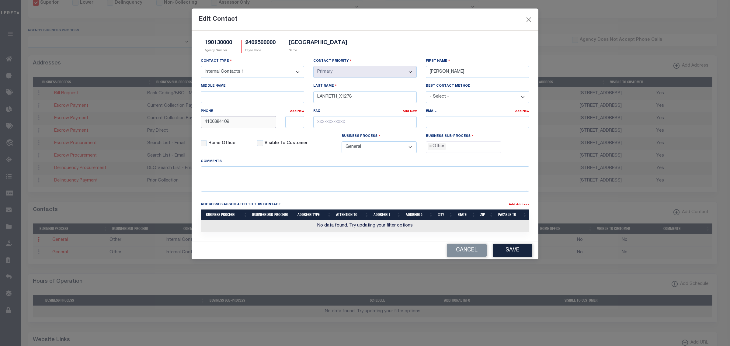
click at [265, 128] on input "4106384109" at bounding box center [238, 122] width 75 height 12
type input "410-638-4109"
type input "1278"
drag, startPoint x: 337, startPoint y: 98, endPoint x: 367, endPoint y: 96, distance: 30.2
click at [367, 96] on input "LANRETH_X1278" at bounding box center [364, 97] width 103 height 12
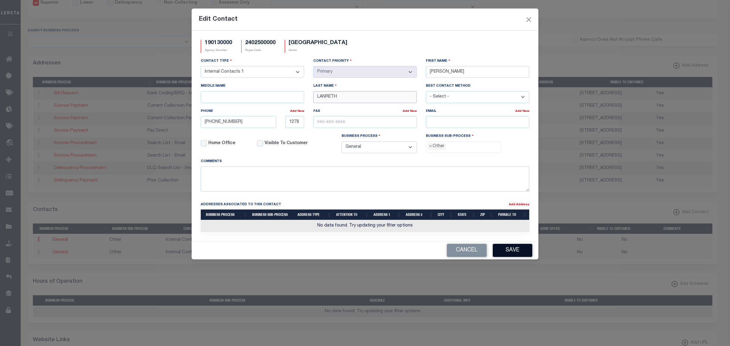
type input "LANRETH"
click at [515, 254] on button "Save" at bounding box center [513, 250] width 40 height 13
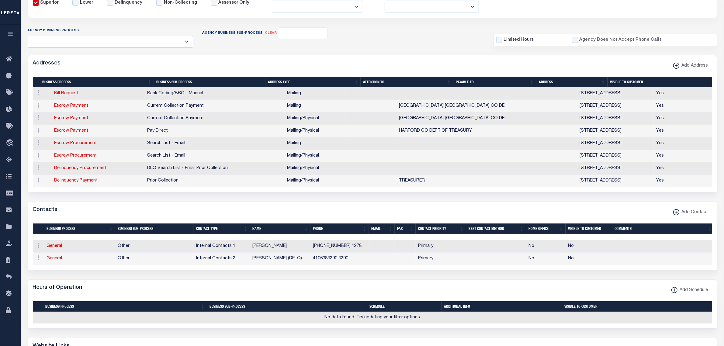
scroll to position [0, 0]
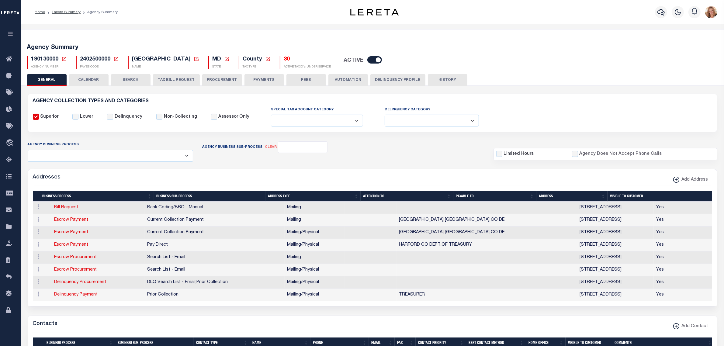
click at [178, 80] on button "TAX BILL REQUEST" at bounding box center [176, 80] width 47 height 12
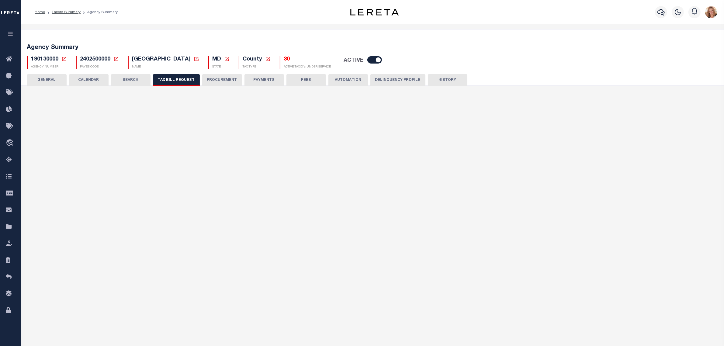
select select "27"
select select "22"
select select "true"
select select "13"
select select "1"
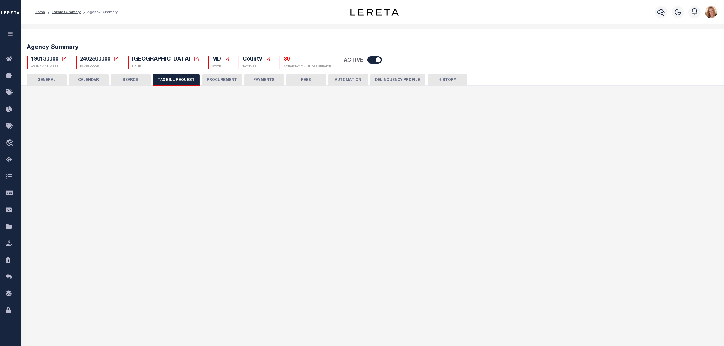
type input "0800"
select select
select select "7803021001"
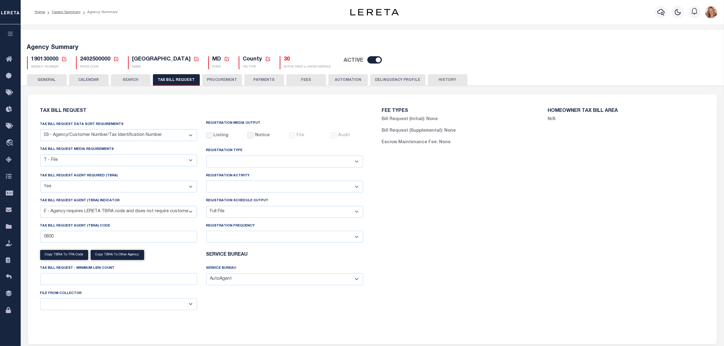
click at [225, 84] on button "PROCUREMENT" at bounding box center [222, 80] width 40 height 12
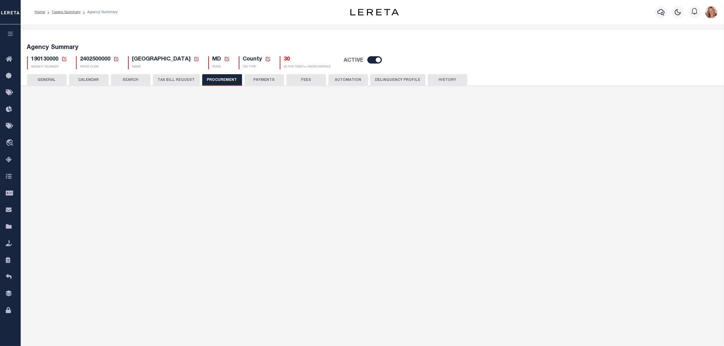
type input "$15,000"
select select "3"
select select "4"
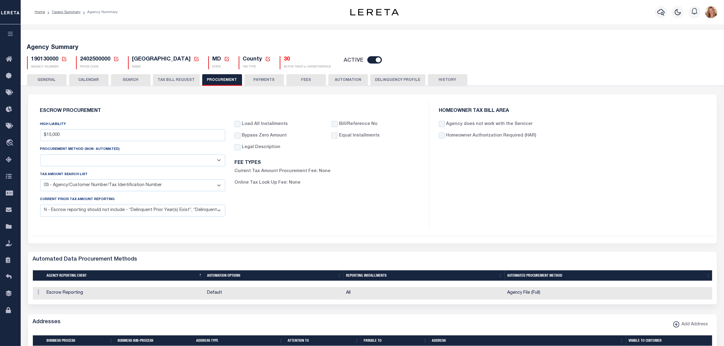
click at [262, 81] on button "PAYMENTS" at bounding box center [264, 80] width 40 height 12
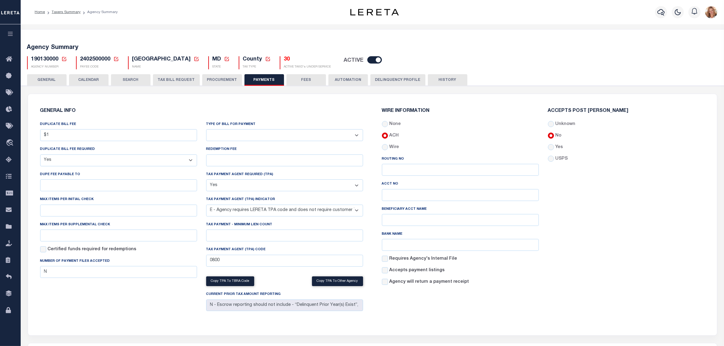
click at [343, 76] on button "AUTOMATION" at bounding box center [348, 80] width 40 height 12
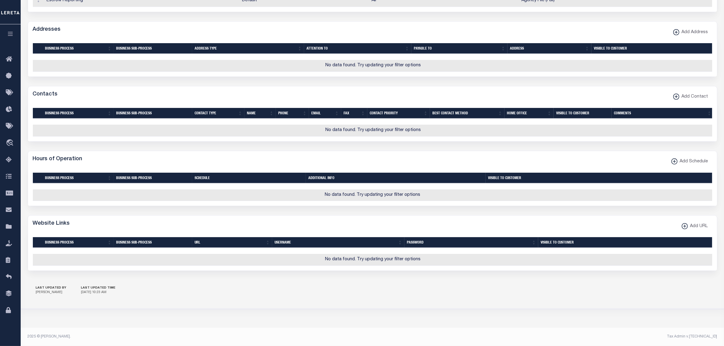
scroll to position [49, 0]
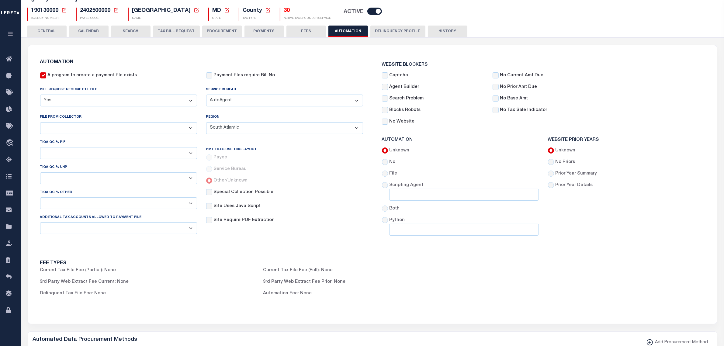
click at [37, 33] on button "GENERAL" at bounding box center [47, 32] width 40 height 12
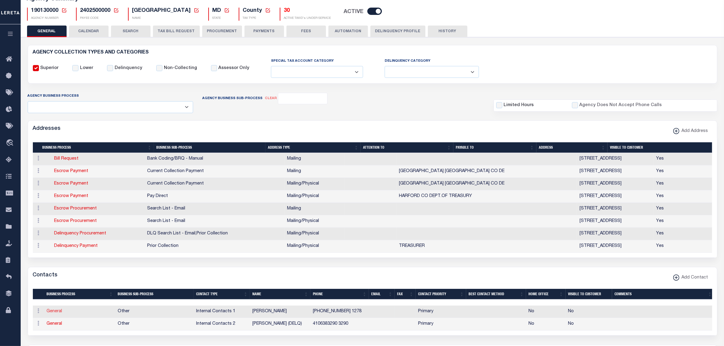
click at [55, 314] on link "General" at bounding box center [55, 311] width 16 height 4
select select
checkbox input "false"
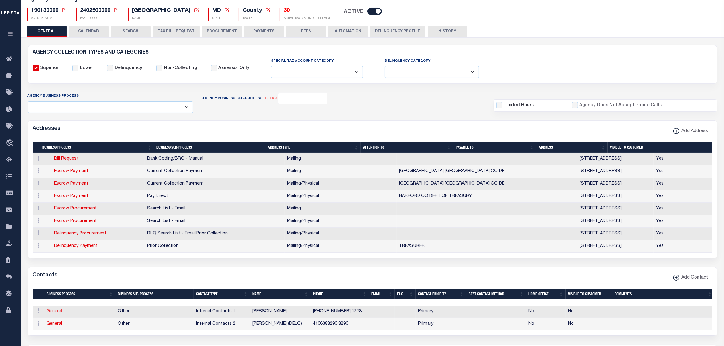
select select
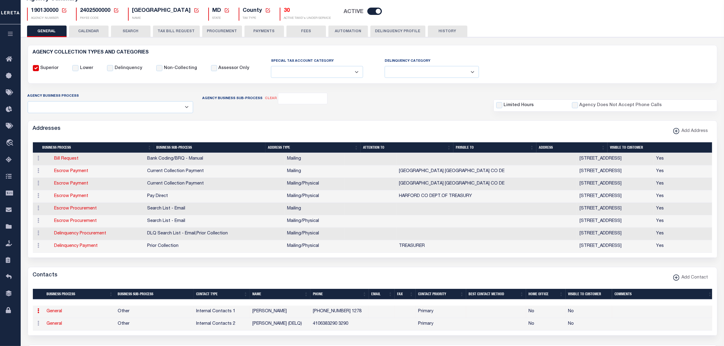
select select "5"
select select "1"
type input "CHERYL"
type input "LANRETH"
type input "410-638-4109"
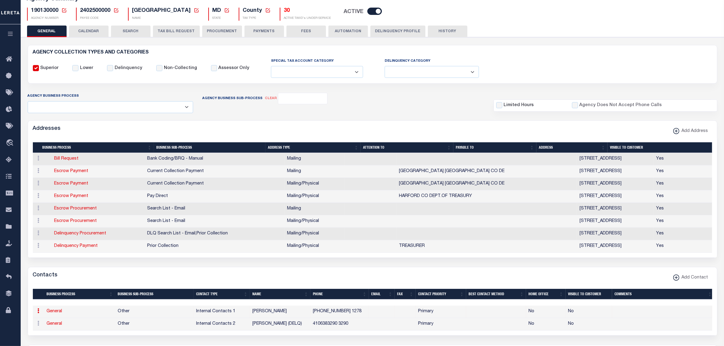
type input "1278"
select select "6"
select select "39"
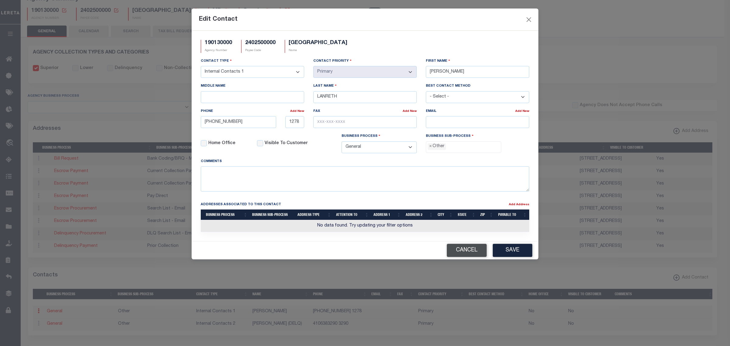
click at [452, 254] on button "Cancel" at bounding box center [467, 250] width 40 height 13
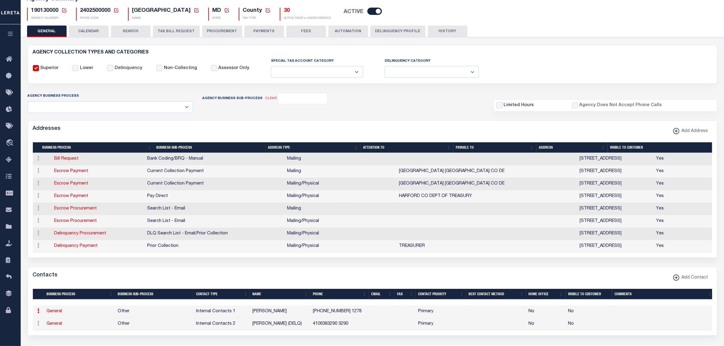
drag, startPoint x: 58, startPoint y: 263, endPoint x: 38, endPoint y: 190, distance: 75.2
click at [58, 263] on form "AGENCY COLLECTION TYPES AND CATEGORIES Superior Lower Delinquency Non-Collectin…" at bounding box center [373, 315] width 690 height 541
drag, startPoint x: 168, startPoint y: 26, endPoint x: 169, endPoint y: 120, distance: 94.0
click at [168, 26] on button "TAX BILL REQUEST" at bounding box center [176, 32] width 47 height 12
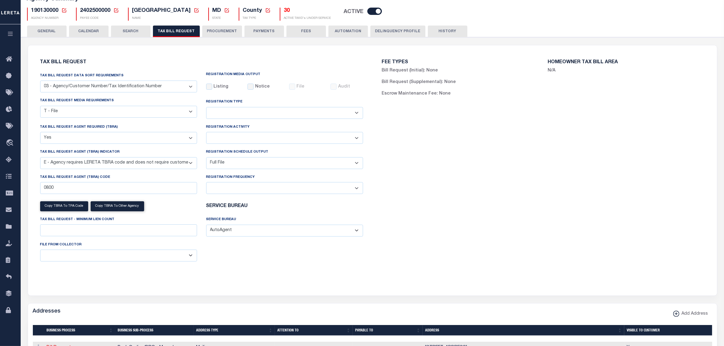
click at [222, 34] on button "PROCUREMENT" at bounding box center [222, 32] width 40 height 12
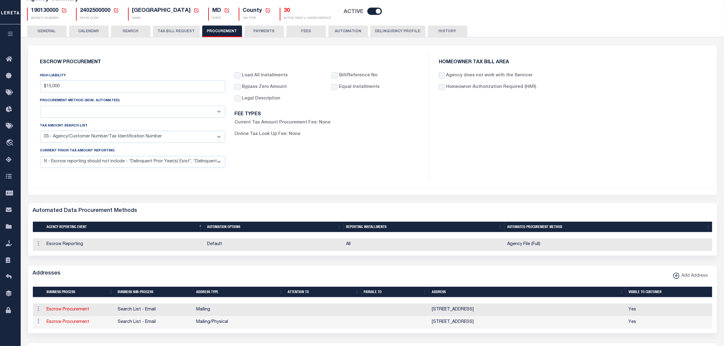
click at [170, 108] on select "Automated Report/Listing Created by Agency Email Fax Mail Phone Screen Scraping…" at bounding box center [132, 112] width 185 height 12
drag, startPoint x: 170, startPoint y: 108, endPoint x: 177, endPoint y: 68, distance: 41.4
click at [170, 108] on select "Automated Report/Listing Created by Agency Email Fax Mail Phone Screen Scraping…" at bounding box center [132, 112] width 185 height 12
click at [177, 68] on div "Escrow Procurement HIGH LIABILITY $15,000 PROCUREMENT METHOD (Non- Automated) A…" at bounding box center [229, 116] width 389 height 127
click at [313, 30] on button "FEES" at bounding box center [306, 32] width 40 height 12
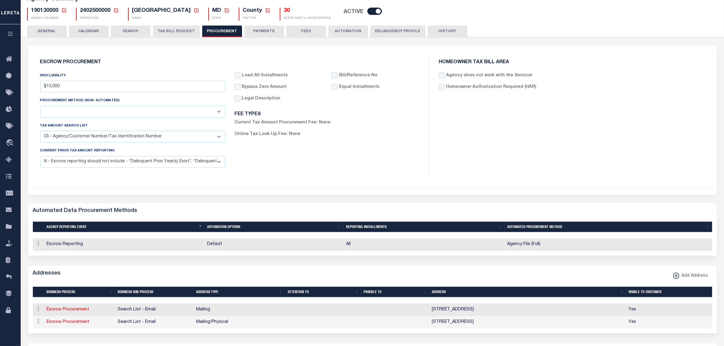
click at [53, 33] on div "Agency Summary 190130000 Agency Number Edit Cancel Ok Cancel Ok" at bounding box center [372, 303] width 706 height 644
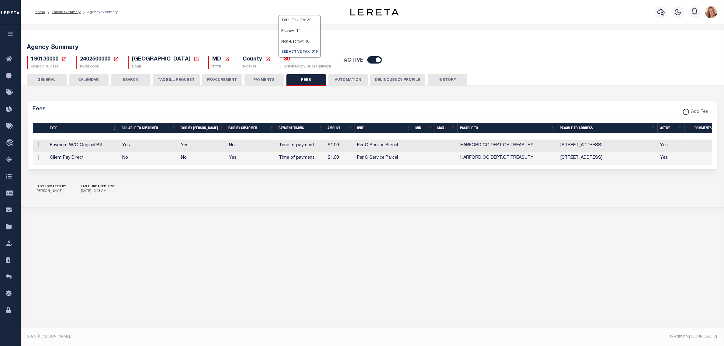
scroll to position [0, 0]
click at [183, 40] on div "Agency Summary 190130000 Agency Number Edit Cancel Ok New Agency Number Cancel …" at bounding box center [375, 55] width 711 height 37
click at [46, 82] on button "GENERAL" at bounding box center [47, 80] width 40 height 12
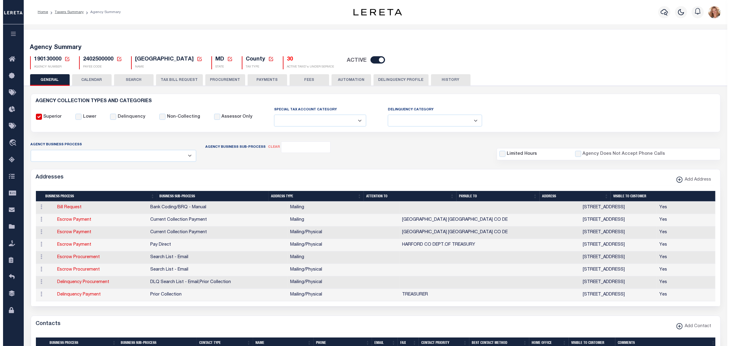
scroll to position [152, 0]
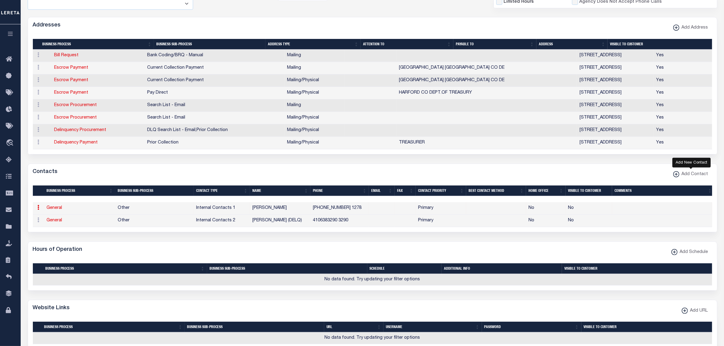
click at [703, 173] on span "Add Contact" at bounding box center [693, 174] width 29 height 7
select select
select select "1"
checkbox input "false"
checkbox input "true"
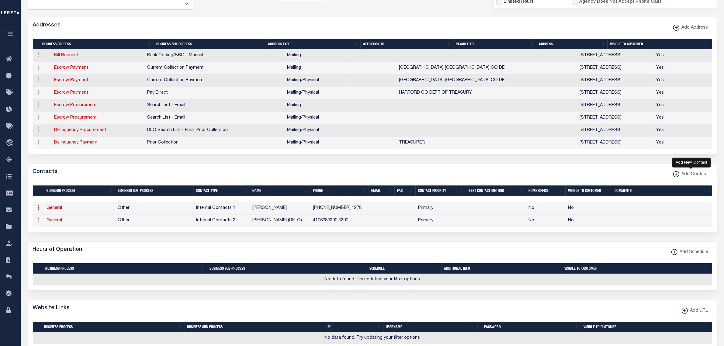
select select
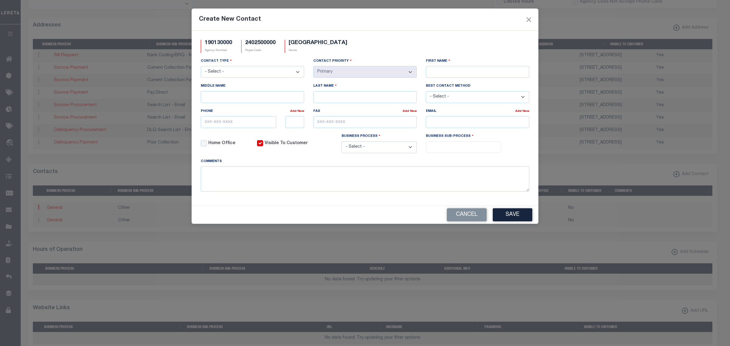
click at [280, 75] on select "- Select - Assessor Clerk Internal Contacts 1 Internal Contacts 2 Internal Cont…" at bounding box center [252, 72] width 103 height 12
select select "2"
click at [201, 67] on select "- Select - Assessor Clerk Internal Contacts 1 Internal Contacts 2 Internal Cont…" at bounding box center [252, 72] width 103 height 12
click at [463, 75] on input "First Name" at bounding box center [477, 72] width 103 height 12
type input "r"
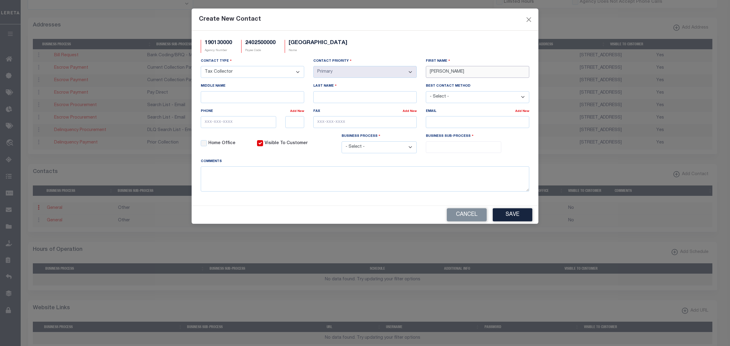
type input "[PERSON_NAME]"
type input "SANDLESS"
click at [256, 125] on input "text" at bounding box center [238, 122] width 75 height 12
paste input "[PHONE_NUMBER]"
type input "[PHONE_NUMBER]"
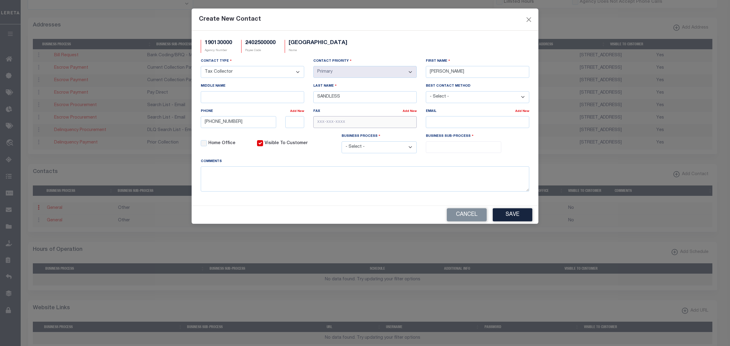
click at [352, 122] on input "text" at bounding box center [364, 122] width 103 height 12
paste input "[PHONE_NUMBER]"
type input "[PHONE_NUMBER]"
click at [445, 124] on input "email" at bounding box center [477, 122] width 103 height 12
paste input "TREASURY@HARFORDCOUNTYMD.GOV"
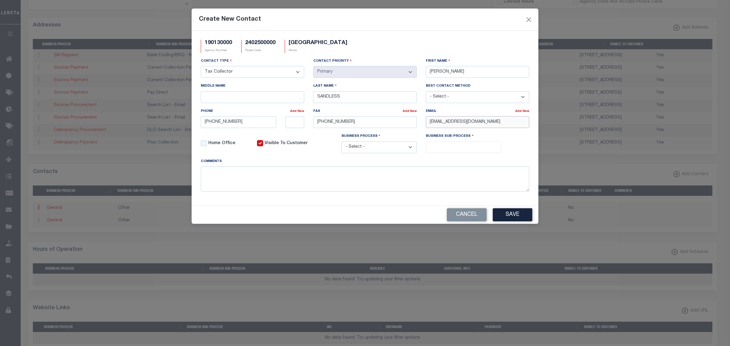
type input "TREASURY@HARFORDCOUNTYMD.GOV"
click at [408, 152] on select "- Select - All Automation Bill Request Delinquency Payment Delinquency Procurem…" at bounding box center [378, 147] width 75 height 12
select select "6"
click at [341, 144] on select "- Select - All Automation Bill Request Delinquency Payment Delinquency Procurem…" at bounding box center [378, 147] width 75 height 12
click at [443, 146] on input "search" at bounding box center [463, 146] width 71 height 7
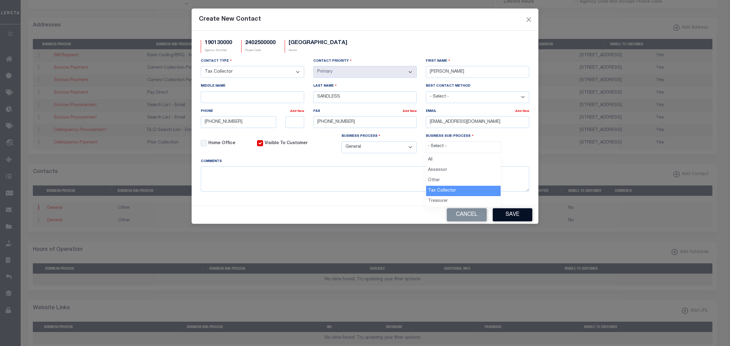
select select "31"
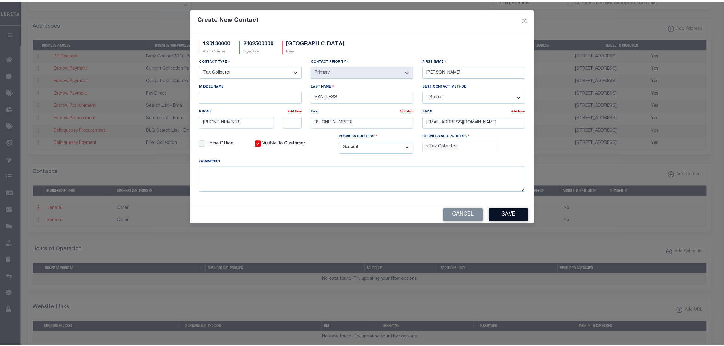
scroll to position [16, 0]
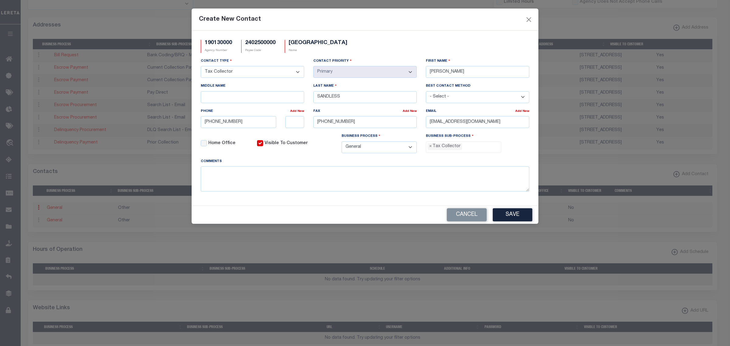
click at [521, 220] on button "Save" at bounding box center [513, 214] width 40 height 13
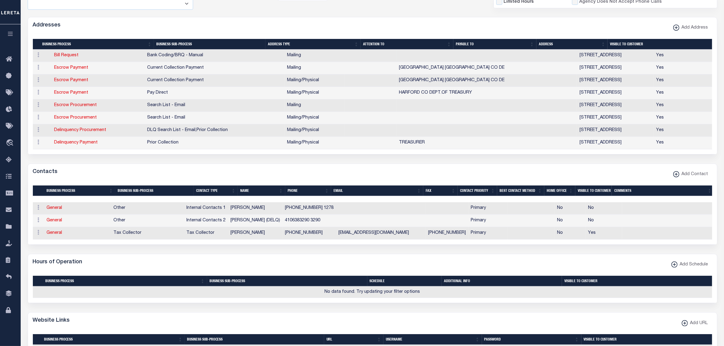
scroll to position [0, 0]
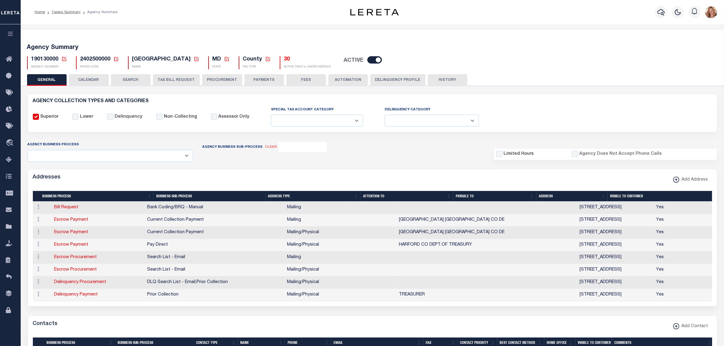
click at [62, 60] on icon at bounding box center [63, 58] width 5 height 5
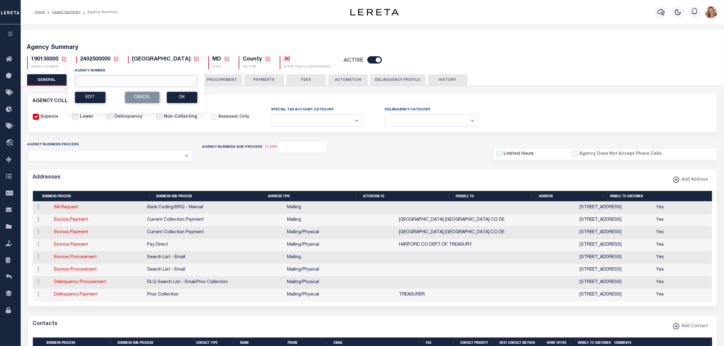
click at [93, 78] on input "Agency Number" at bounding box center [136, 81] width 122 height 12
type input "190131801"
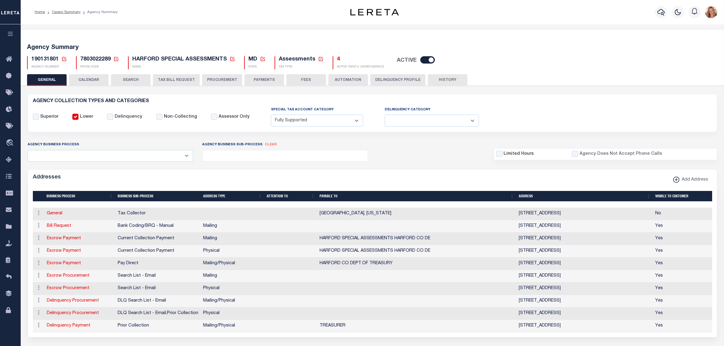
select select "1"
select select
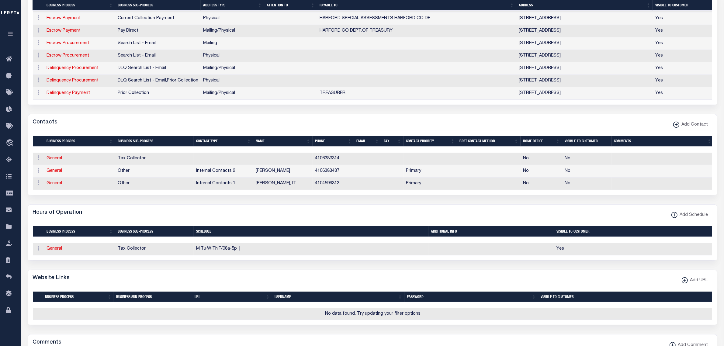
scroll to position [228, 0]
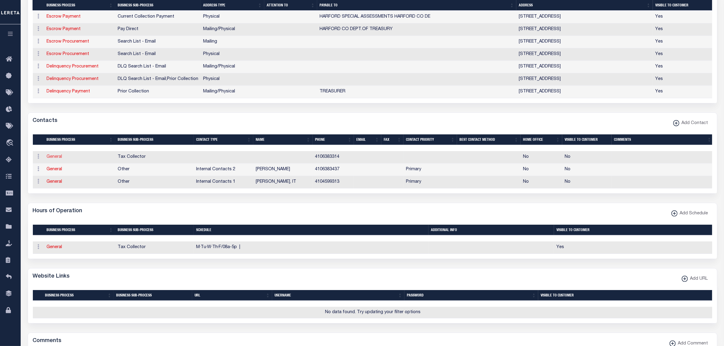
click at [54, 159] on link "General" at bounding box center [55, 157] width 16 height 4
checkbox input "false"
select select
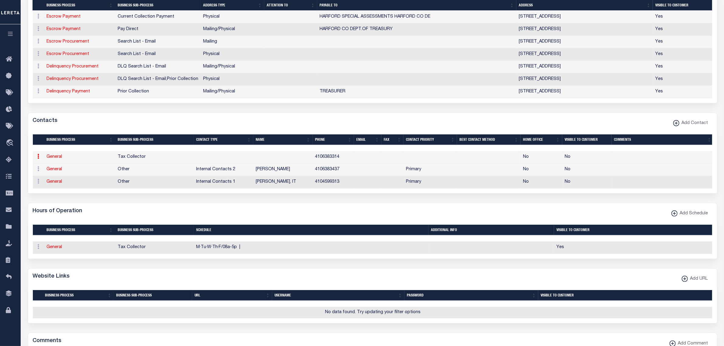
select select
type input "4106383314"
checkbox input "false"
select select "6"
select select "31"
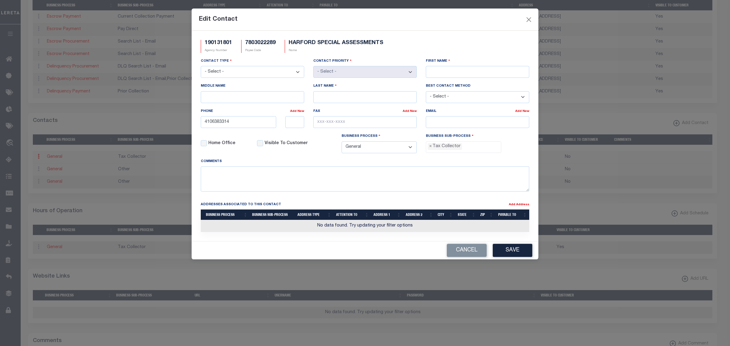
click at [246, 75] on select "- Select - Assessor Clerk Internal Contacts 1 Internal Contacts 2 Internal Cont…" at bounding box center [252, 72] width 103 height 12
select select "2"
click at [201, 67] on select "- Select - Assessor Clerk Internal Contacts 1 Internal Contacts 2 Internal Cont…" at bounding box center [252, 72] width 103 height 12
select select "1"
click at [435, 73] on input "First Name" at bounding box center [477, 72] width 103 height 12
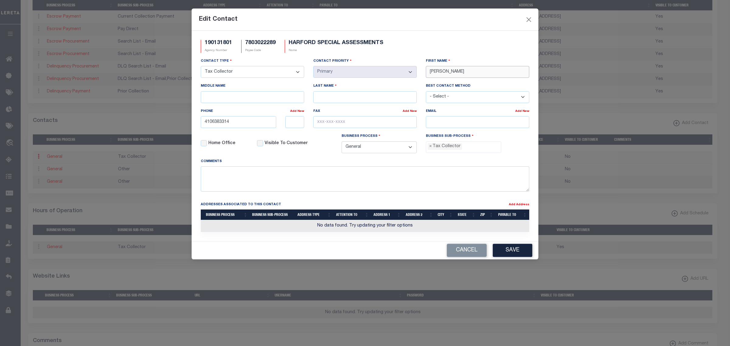
type input "[PERSON_NAME]"
type input "SANDLESS"
type input "[PHONE_NUMBER]"
click at [382, 123] on input "text" at bounding box center [364, 122] width 103 height 12
type input "[PHONE_NUMBER]"
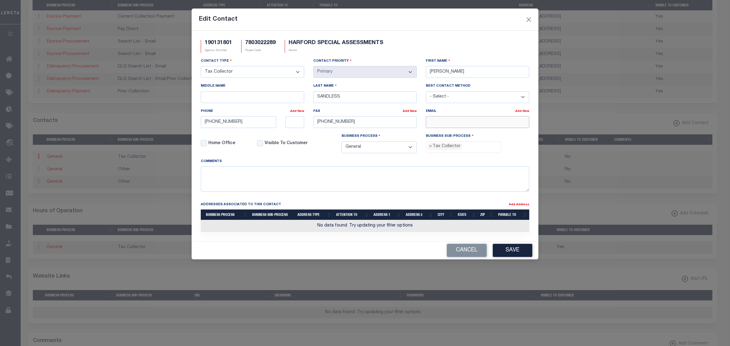
click at [438, 124] on input "email" at bounding box center [477, 122] width 103 height 12
paste input "[EMAIL_ADDRESS][DOMAIN_NAME]"
type input "[EMAIL_ADDRESS][DOMAIN_NAME]"
click at [511, 253] on button "Save" at bounding box center [513, 250] width 40 height 13
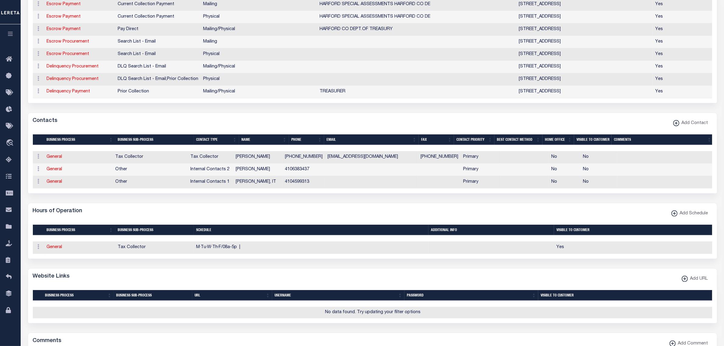
scroll to position [0, 0]
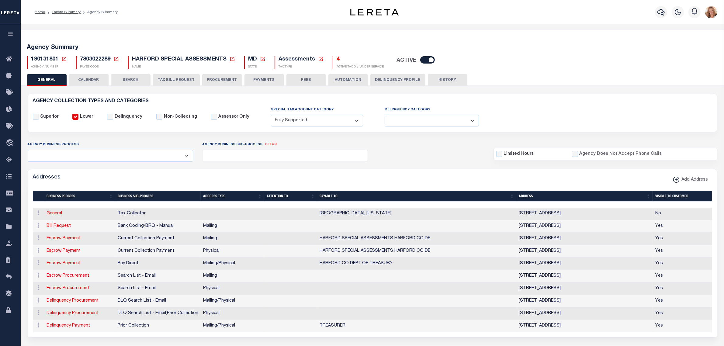
click at [64, 58] on icon at bounding box center [64, 59] width 4 height 4
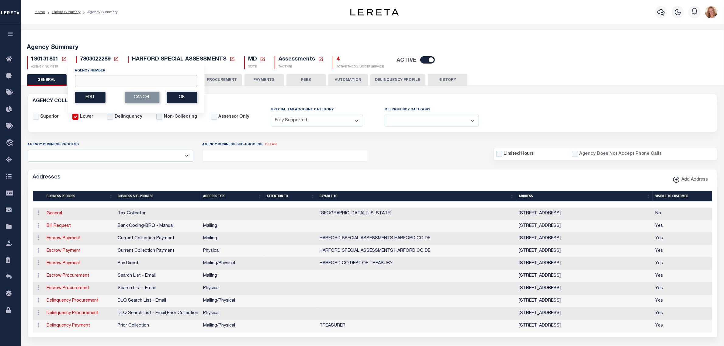
click at [120, 78] on input "Agency Number" at bounding box center [136, 81] width 122 height 12
type input "190130000"
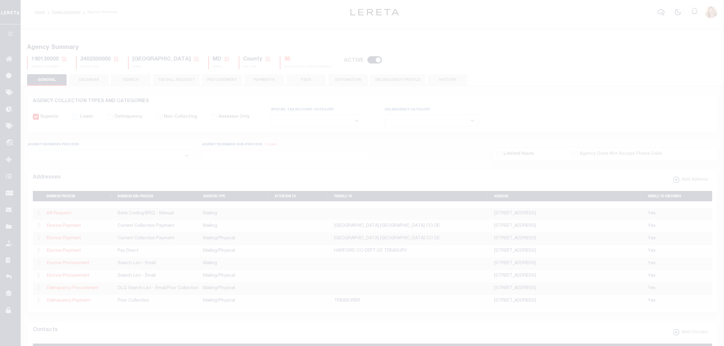
select select
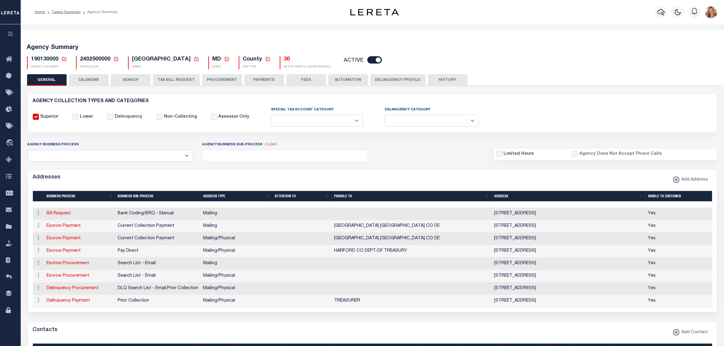
click at [64, 58] on icon at bounding box center [64, 59] width 4 height 4
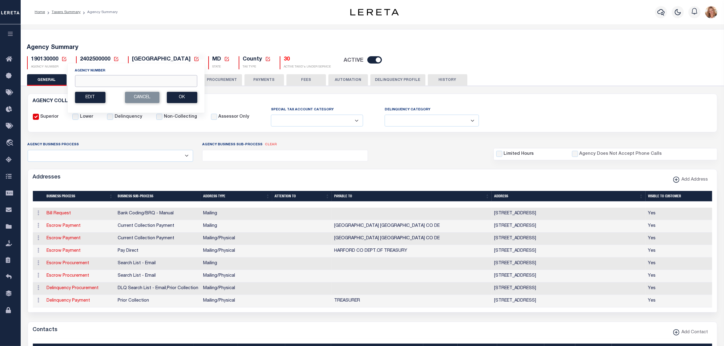
click at [79, 79] on input "Agency Number" at bounding box center [136, 81] width 122 height 12
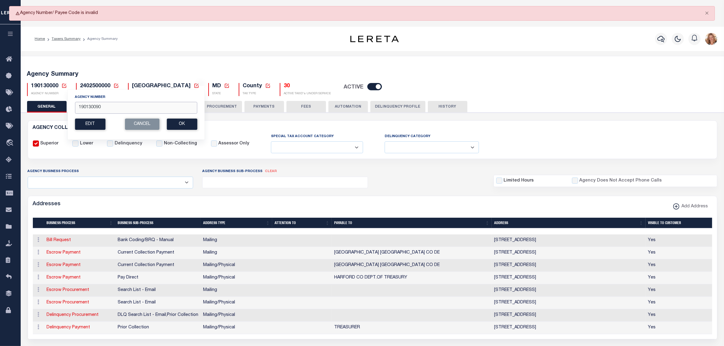
click at [95, 106] on input "190130090" at bounding box center [136, 108] width 122 height 12
click at [95, 107] on input "190130090" at bounding box center [136, 108] width 122 height 12
type input "190138891"
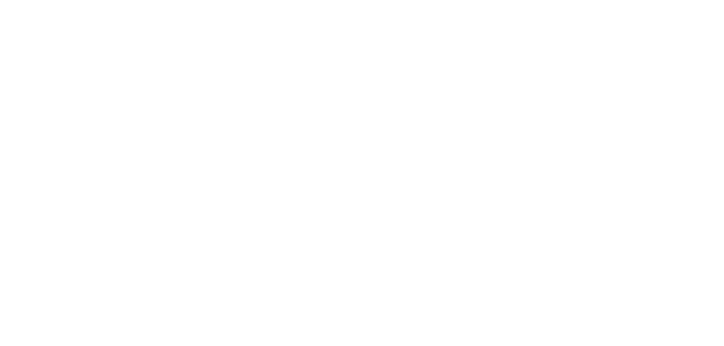
select select
checkbox input "false"
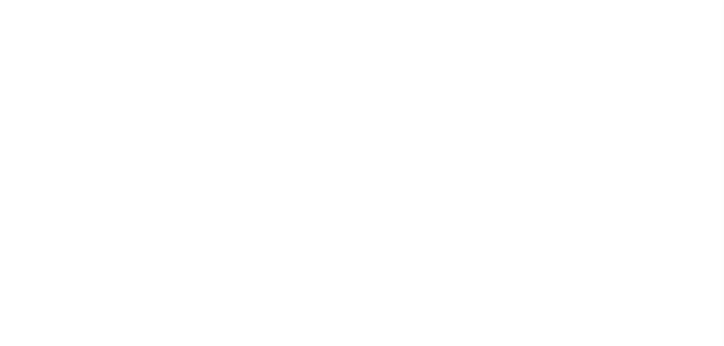
checkbox input "false"
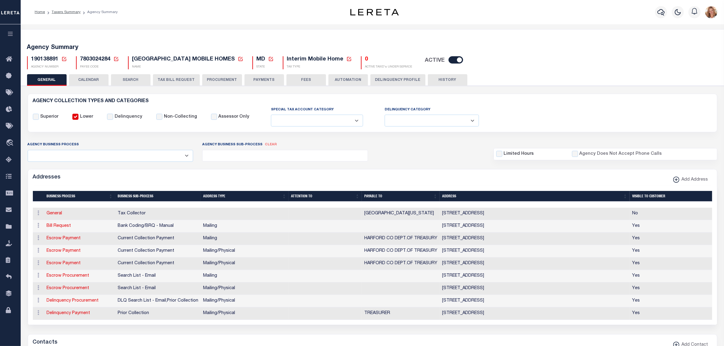
scroll to position [152, 0]
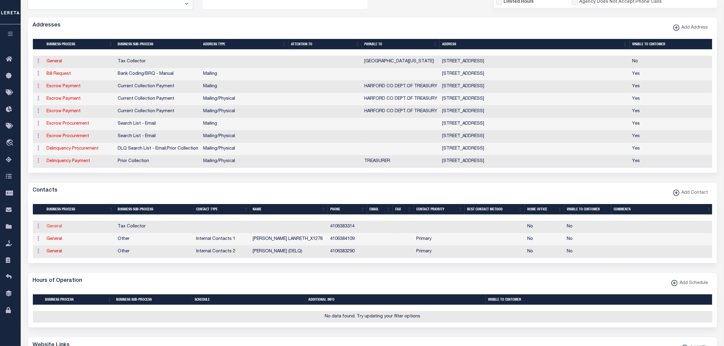
click at [59, 229] on link "General" at bounding box center [55, 226] width 16 height 4
checkbox input "false"
select select
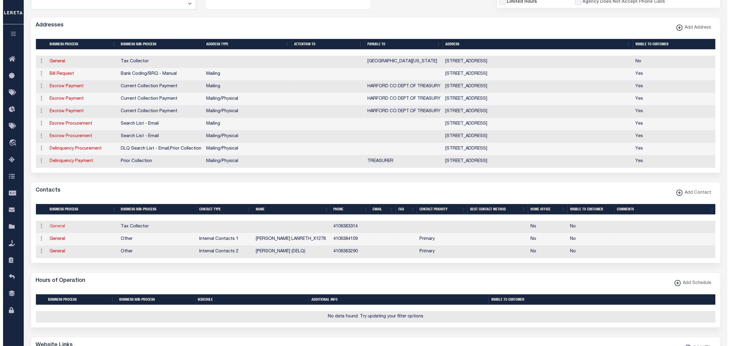
select select
type input "4106383314"
checkbox input "false"
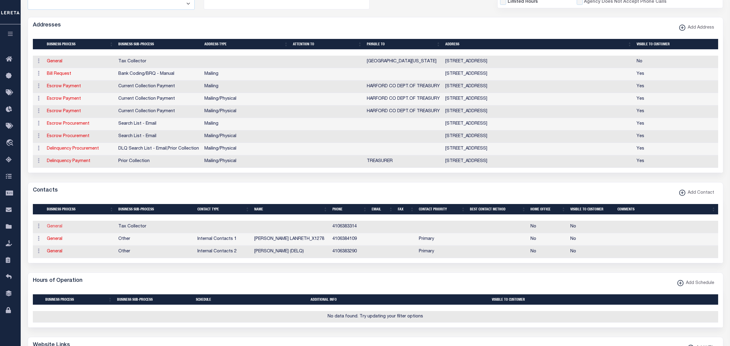
select select "6"
select select "31"
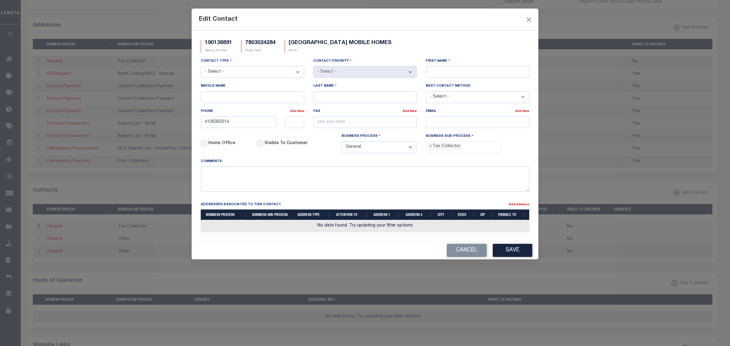
click at [271, 75] on select "- Select - Assessor Clerk Internal Contacts 1 Internal Contacts 2 Internal Cont…" at bounding box center [252, 72] width 103 height 12
select select "2"
click at [201, 67] on select "- Select - Assessor Clerk Internal Contacts 1 Internal Contacts 2 Internal Cont…" at bounding box center [252, 72] width 103 height 12
select select "1"
click at [447, 72] on input "First Name" at bounding box center [477, 72] width 103 height 12
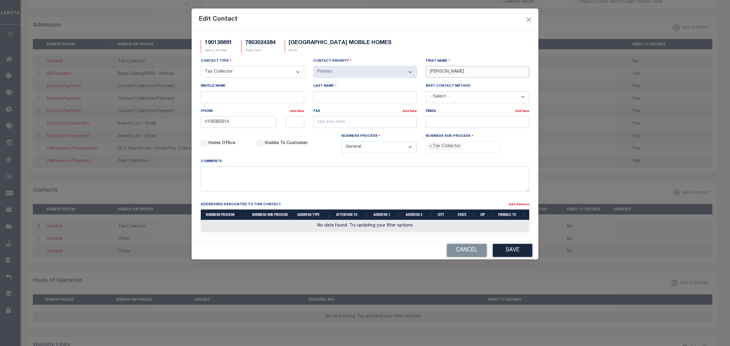
type input "[PERSON_NAME]"
type input "SANDLESS"
type input "[PHONE_NUMBER]"
click at [440, 120] on input "email" at bounding box center [477, 122] width 103 height 12
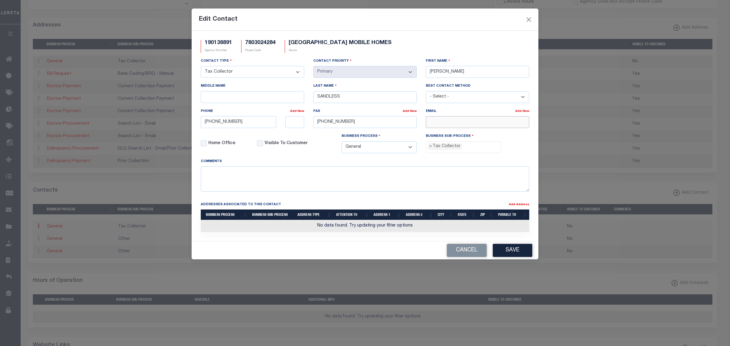
paste input "TREASURY@HARFORDCOUNTYMD.GOV"
type input "TREASURY@HARFORDCOUNTYMD.GOV"
click at [513, 254] on button "Save" at bounding box center [513, 250] width 40 height 13
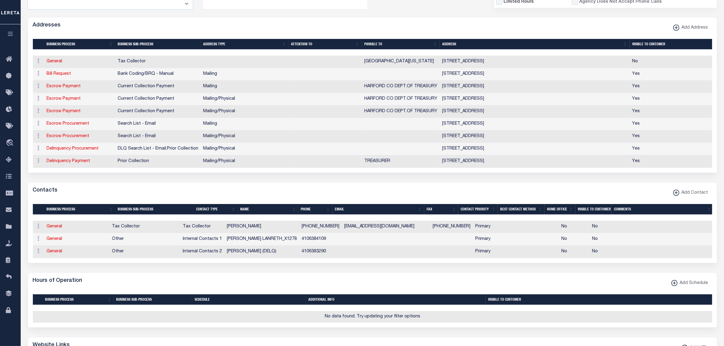
scroll to position [0, 0]
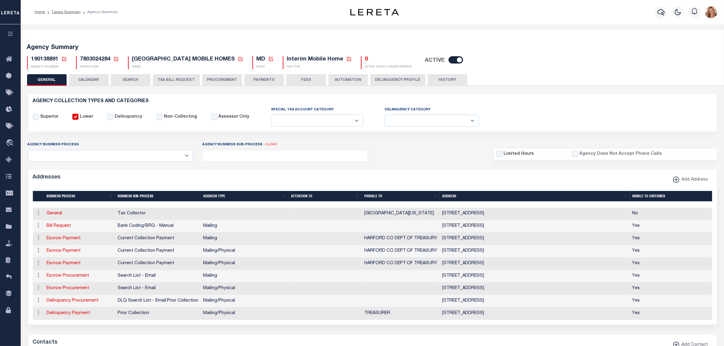
click at [62, 61] on icon at bounding box center [63, 58] width 5 height 5
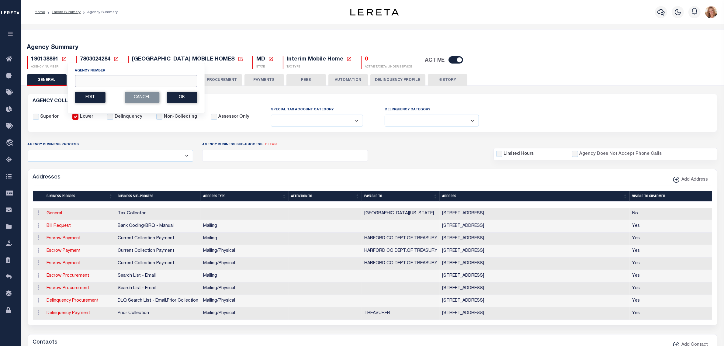
click at [94, 81] on input "Agency Number" at bounding box center [136, 81] width 122 height 12
type input "190131103"
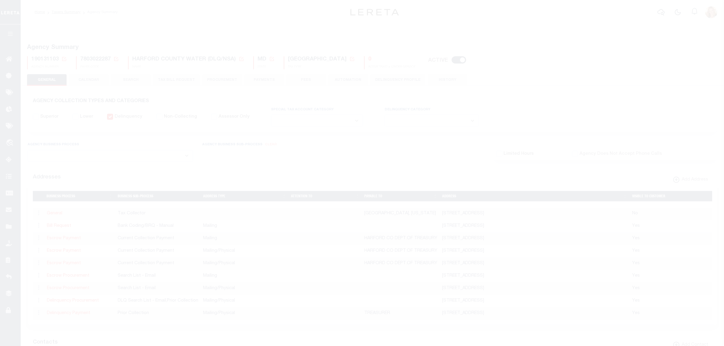
select select
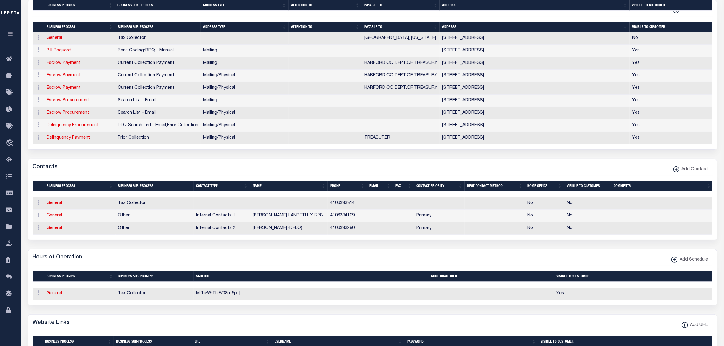
scroll to position [228, 0]
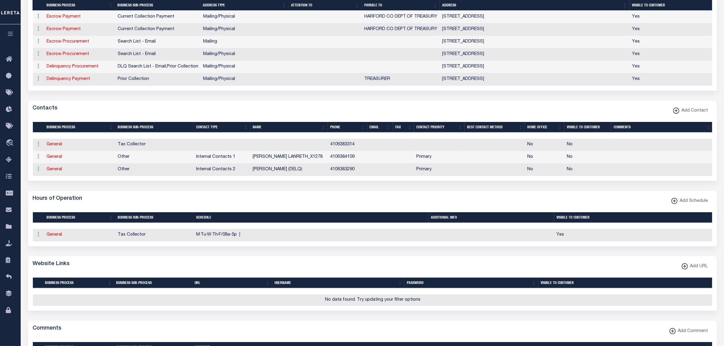
drag, startPoint x: 51, startPoint y: 153, endPoint x: 130, endPoint y: 172, distance: 81.1
click at [51, 147] on link "General" at bounding box center [55, 144] width 16 height 4
checkbox input "false"
select select
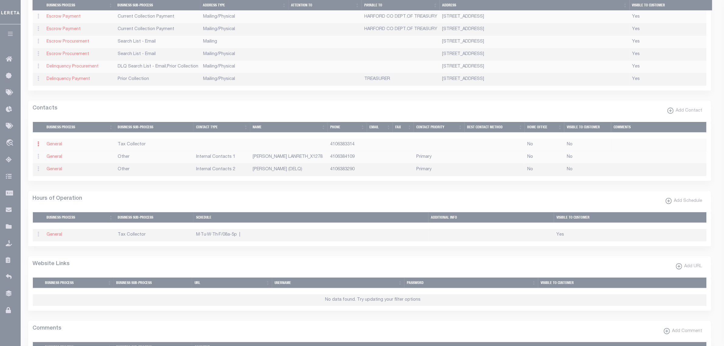
select select
type input "4106383314"
checkbox input "false"
select select "6"
select select "31"
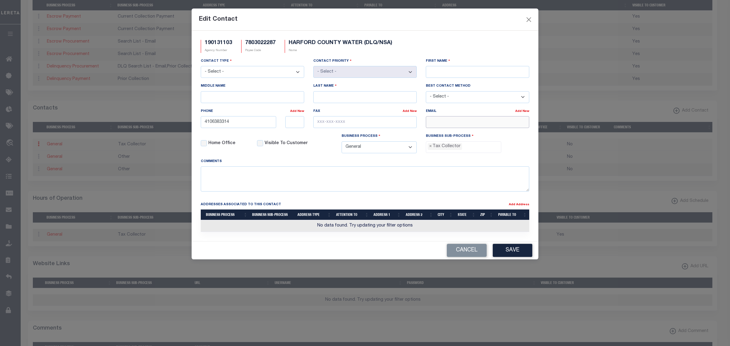
click at [461, 124] on input "email" at bounding box center [477, 122] width 103 height 12
paste input "Updated contact info"
type input "Updated contact info"
click at [222, 75] on select "- Select - Assessor Clerk Internal Contacts 1 Internal Contacts 2 Internal Cont…" at bounding box center [252, 72] width 103 height 12
select select "2"
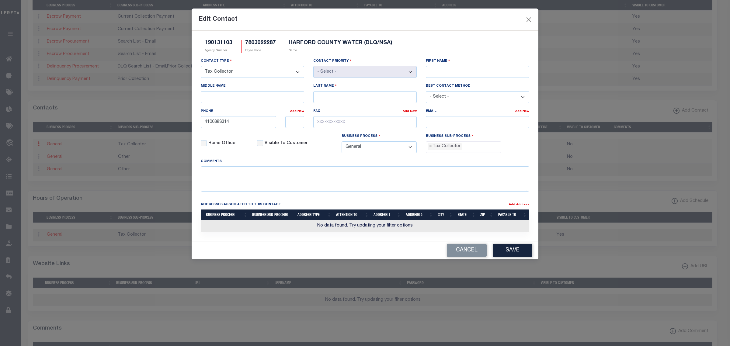
click at [201, 67] on select "- Select - Assessor Clerk Internal Contacts 1 Internal Contacts 2 Internal Cont…" at bounding box center [252, 72] width 103 height 12
select select "1"
click at [440, 71] on input "First Name" at bounding box center [477, 72] width 103 height 12
type input "r"
type input "ROBERT"
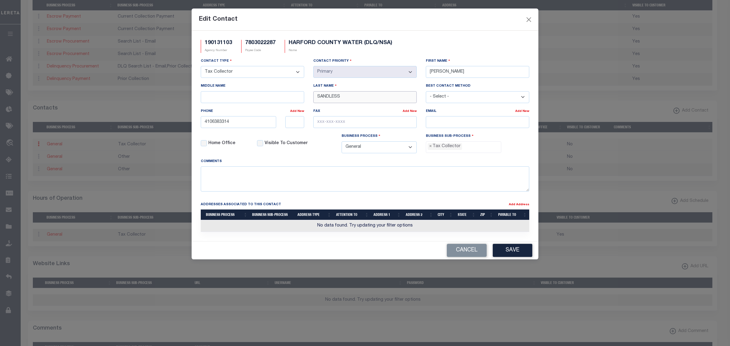
type input "SANDLESS"
type input "[PHONE_NUMBER]"
click at [437, 128] on input "email" at bounding box center [477, 122] width 103 height 12
paste input "[EMAIL_ADDRESS][DOMAIN_NAME]"
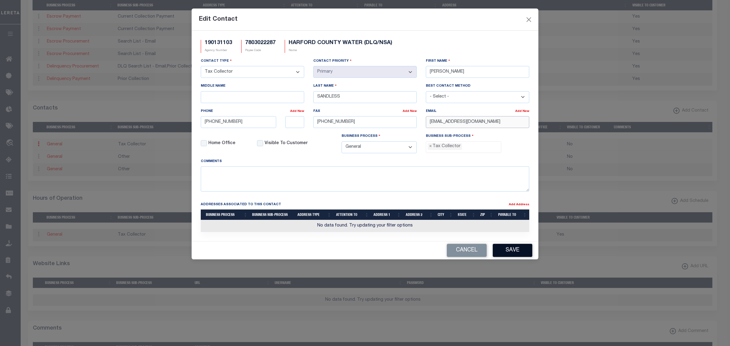
type input "[EMAIL_ADDRESS][DOMAIN_NAME]"
click at [502, 252] on button "Save" at bounding box center [513, 250] width 40 height 13
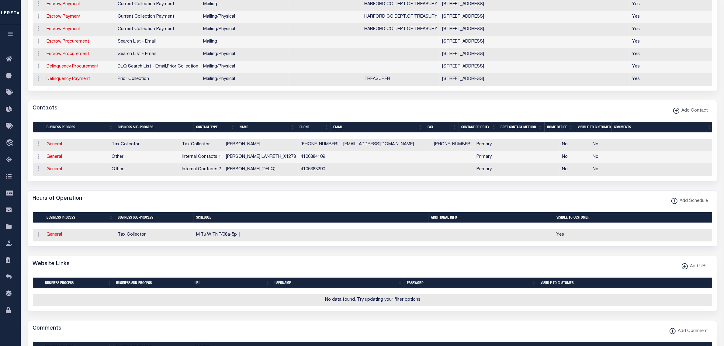
scroll to position [0, 0]
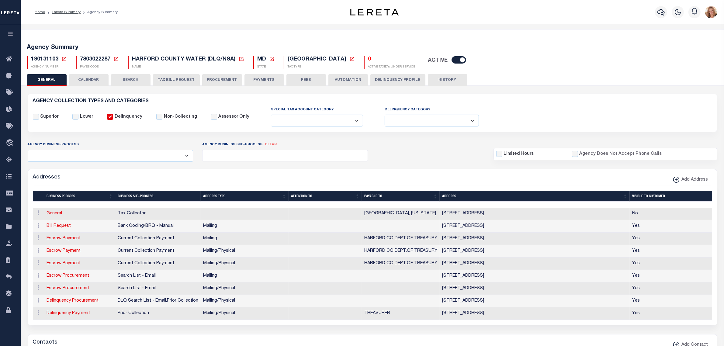
click at [64, 58] on icon at bounding box center [63, 58] width 5 height 5
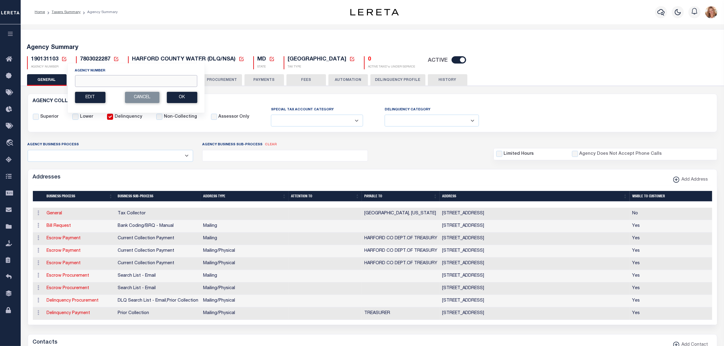
click at [84, 83] on input "Agency Number" at bounding box center [136, 81] width 122 height 12
type input "190131102"
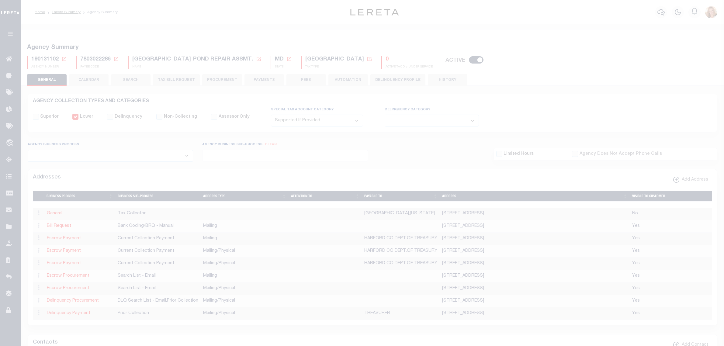
select select "2"
select select
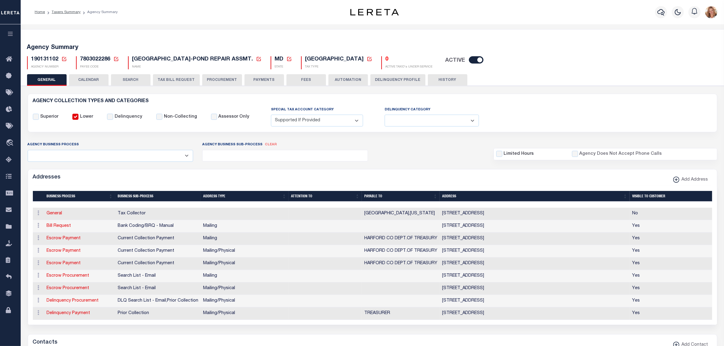
scroll to position [190, 0]
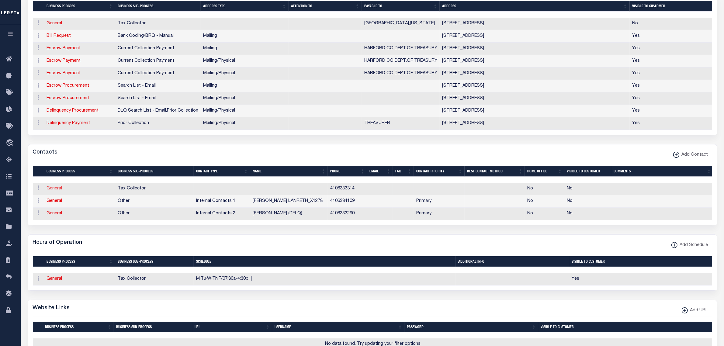
click at [58, 191] on link "General" at bounding box center [55, 188] width 16 height 4
checkbox input "false"
select select
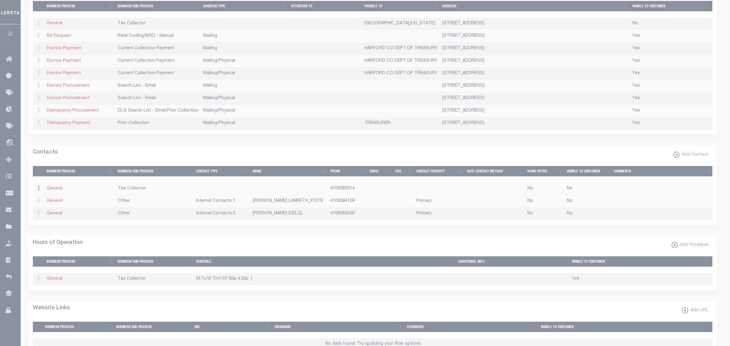
select select
type input "4106383314"
checkbox input "false"
select select "6"
select select "31"
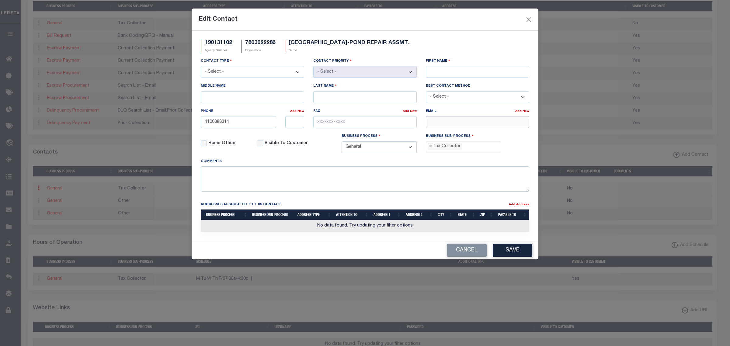
click at [448, 125] on input "email" at bounding box center [477, 122] width 103 height 12
paste input "[EMAIL_ADDRESS][DOMAIN_NAME]"
type input "[EMAIL_ADDRESS][DOMAIN_NAME]"
click at [446, 71] on input "First Name" at bounding box center [477, 72] width 103 height 12
type input "ROBERT"
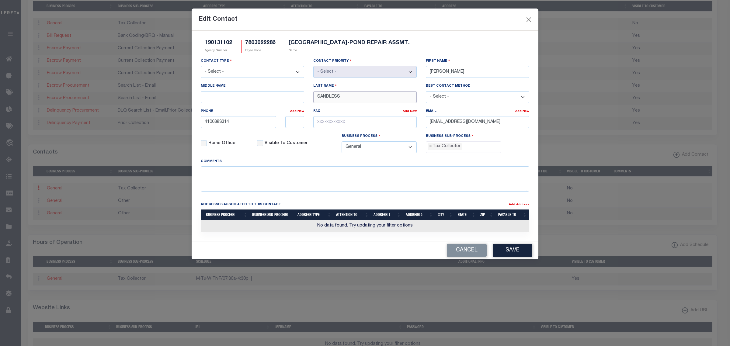
type input "SANDLESS"
type input "[PHONE_NUMBER]"
click at [504, 259] on div "Cancel Save" at bounding box center [365, 250] width 347 height 18
click at [504, 248] on button "Save" at bounding box center [513, 250] width 40 height 13
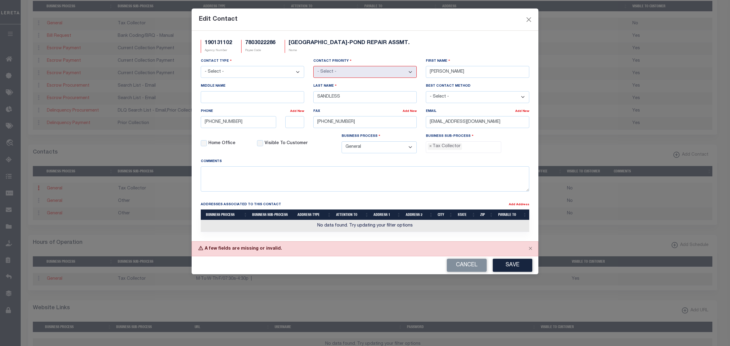
click at [231, 71] on select "- Select - Assessor Clerk Internal Contacts 1 Internal Contacts 2 Internal Cont…" at bounding box center [252, 72] width 103 height 12
select select "2"
click at [201, 67] on select "- Select - Assessor Clerk Internal Contacts 1 Internal Contacts 2 Internal Cont…" at bounding box center [252, 72] width 103 height 12
select select "1"
click at [238, 154] on div "Home Office" at bounding box center [224, 145] width 56 height 25
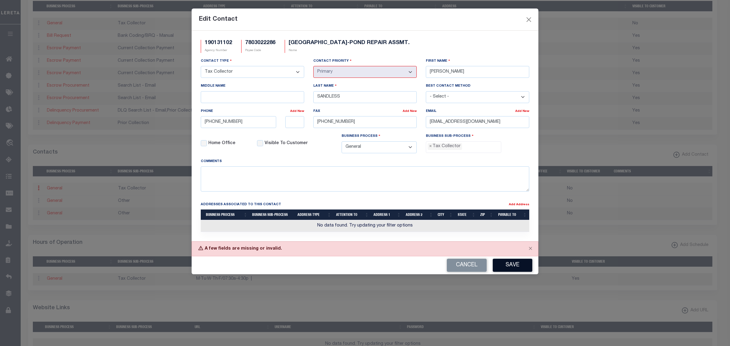
click at [522, 268] on button "Save" at bounding box center [513, 265] width 40 height 13
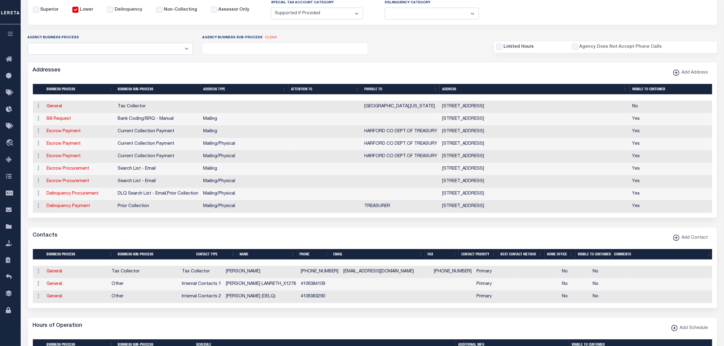
scroll to position [0, 0]
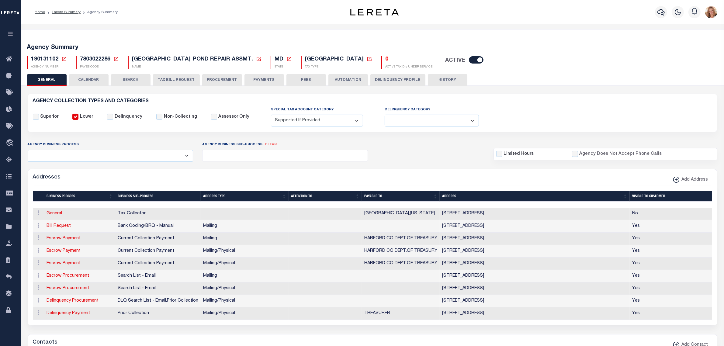
click at [62, 58] on icon at bounding box center [63, 58] width 5 height 5
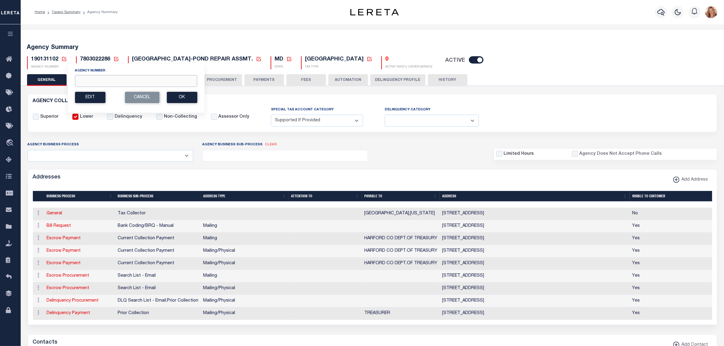
click at [84, 84] on input "Agency Number" at bounding box center [136, 81] width 122 height 12
type input "190138801"
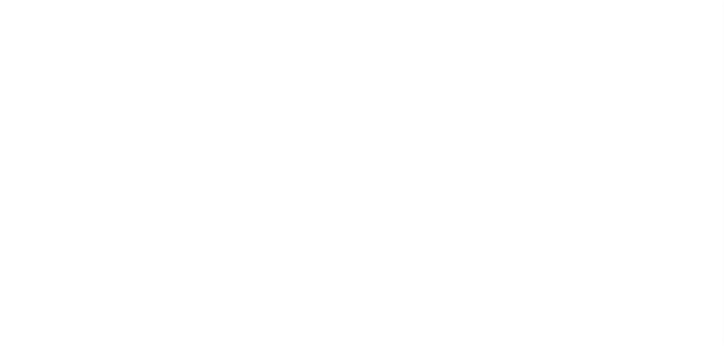
select select
checkbox input "false"
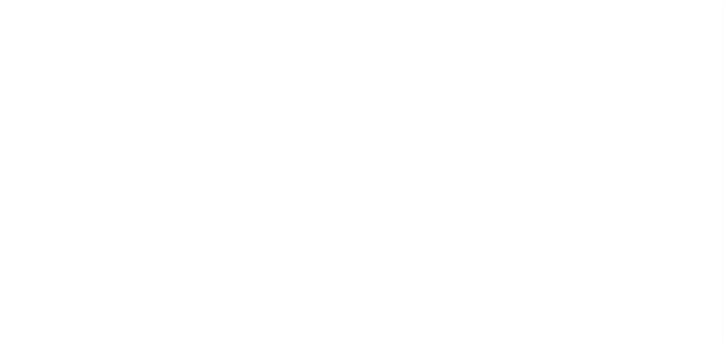
checkbox input "false"
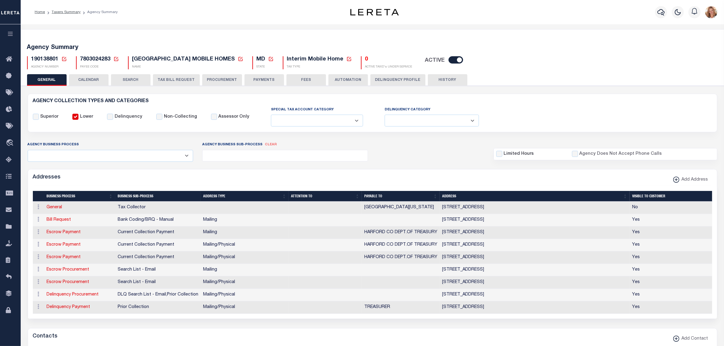
scroll to position [234, 0]
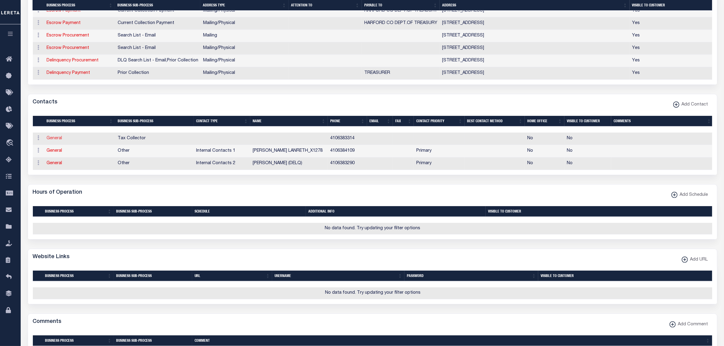
click at [59, 140] on link "General" at bounding box center [55, 138] width 16 height 4
checkbox input "false"
select select
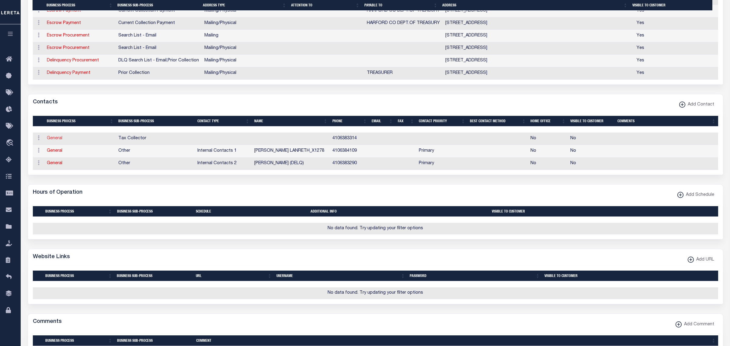
type input "4106383314"
checkbox input "false"
select select "6"
select select "31"
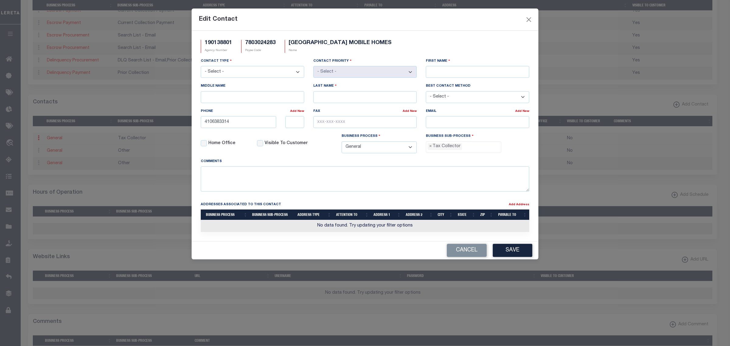
click at [244, 72] on select "- Select - Assessor Clerk Internal Contacts 1 Internal Contacts 2 Internal Cont…" at bounding box center [252, 72] width 103 height 12
select select "2"
click at [201, 67] on select "- Select - Assessor Clerk Internal Contacts 1 Internal Contacts 2 Internal Cont…" at bounding box center [252, 72] width 103 height 12
select select "1"
click at [470, 74] on input "First Name" at bounding box center [477, 72] width 103 height 12
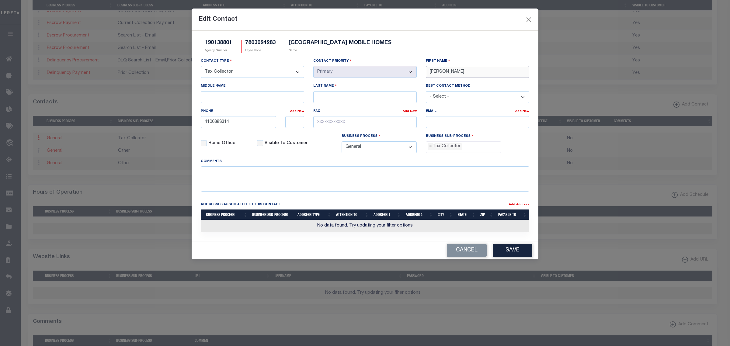
type input "ROBERT"
type input "SANDLESS"
type input "[PHONE_NUMBER]"
paste input "[EMAIL_ADDRESS][DOMAIN_NAME]"
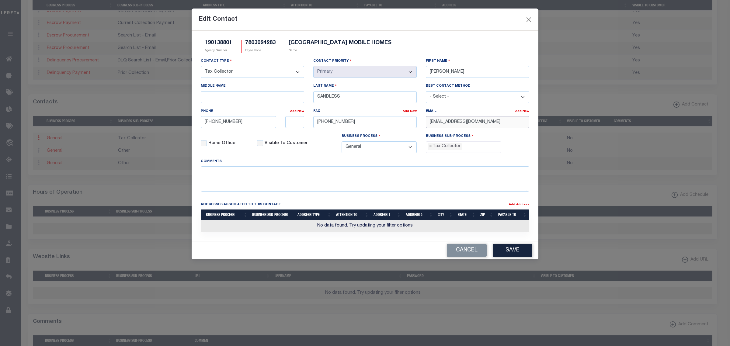
type input "[EMAIL_ADDRESS][DOMAIN_NAME]"
click at [516, 252] on button "Save" at bounding box center [513, 250] width 40 height 13
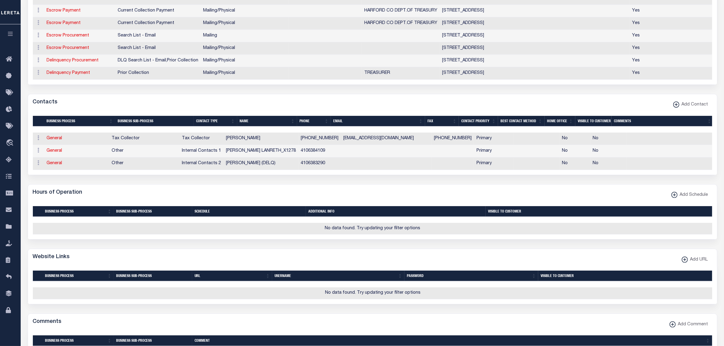
scroll to position [6, 0]
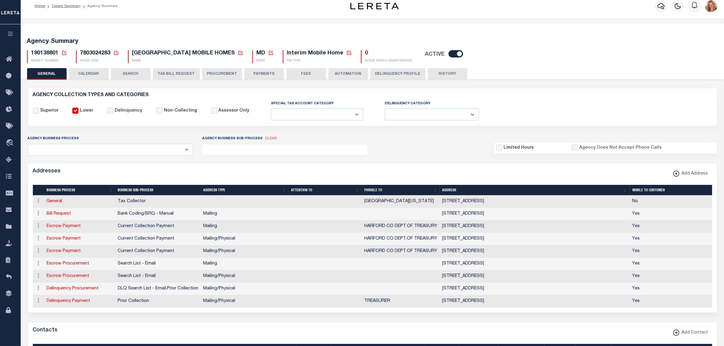
click at [64, 52] on icon at bounding box center [64, 53] width 4 height 4
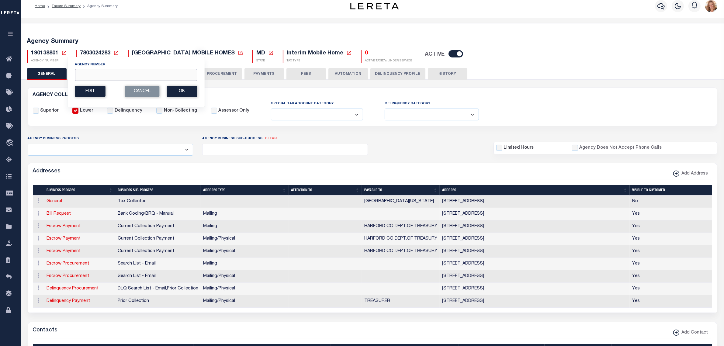
click at [123, 78] on input "Agency Number" at bounding box center [136, 75] width 122 height 12
type input "190131801"
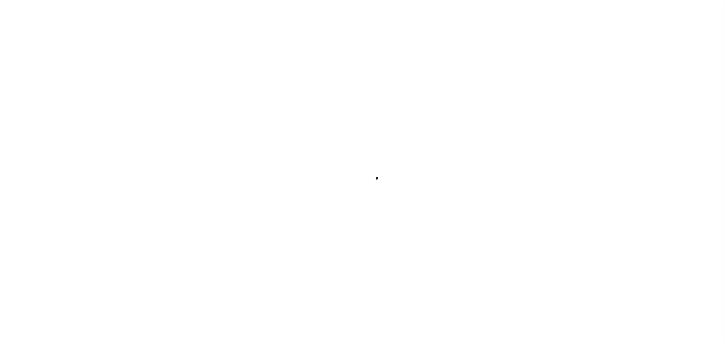
select select
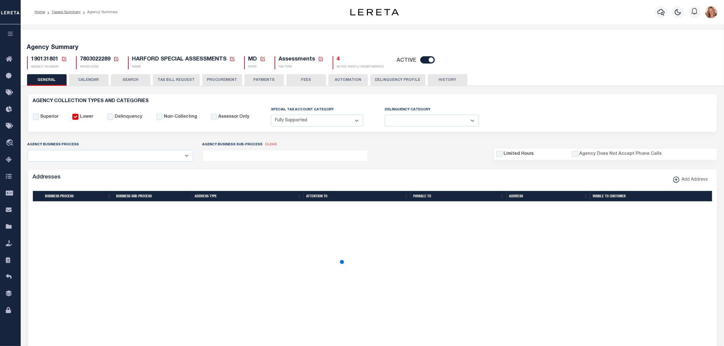
click at [296, 78] on button "FEES" at bounding box center [306, 80] width 40 height 12
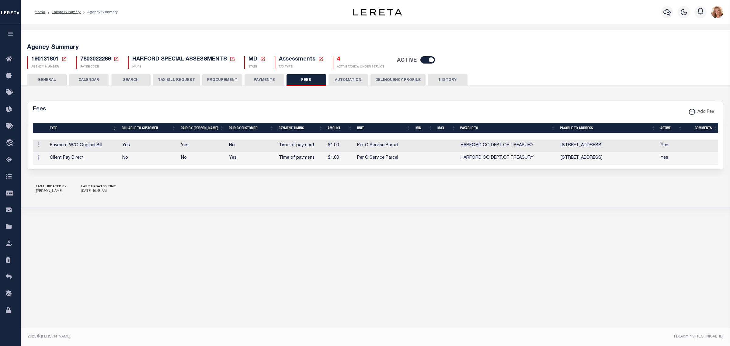
click at [65, 60] on icon at bounding box center [63, 58] width 5 height 5
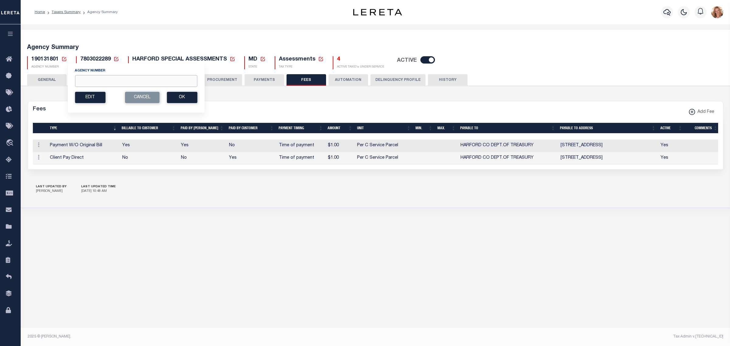
click at [95, 76] on input "Agency Number" at bounding box center [136, 81] width 122 height 12
type input "190138891"
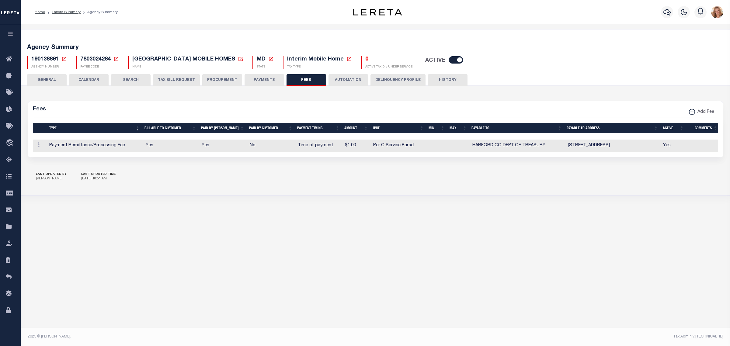
click at [63, 58] on icon at bounding box center [63, 58] width 5 height 5
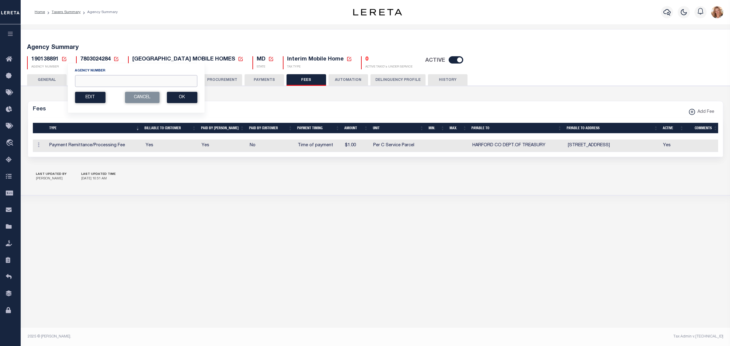
click at [82, 81] on input "Agency Number" at bounding box center [136, 81] width 122 height 12
type input "190131103"
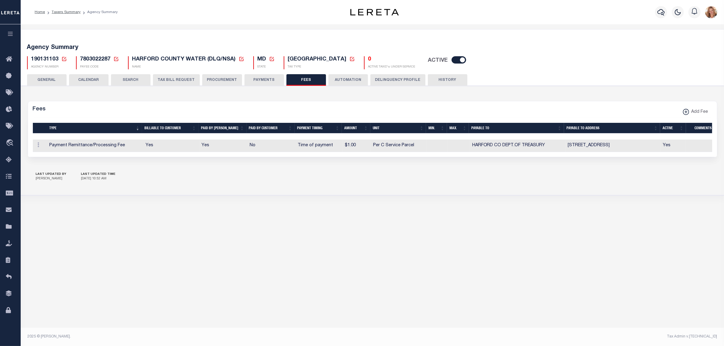
click at [64, 59] on icon at bounding box center [64, 59] width 4 height 4
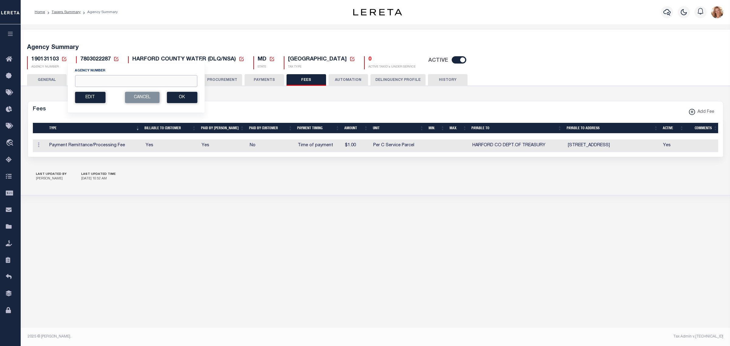
click at [98, 87] on input "Agency Number" at bounding box center [136, 81] width 122 height 12
type input "190131102"
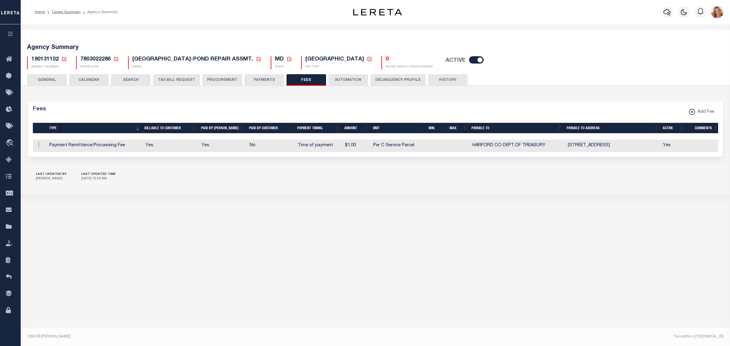
click at [62, 58] on icon at bounding box center [63, 58] width 5 height 5
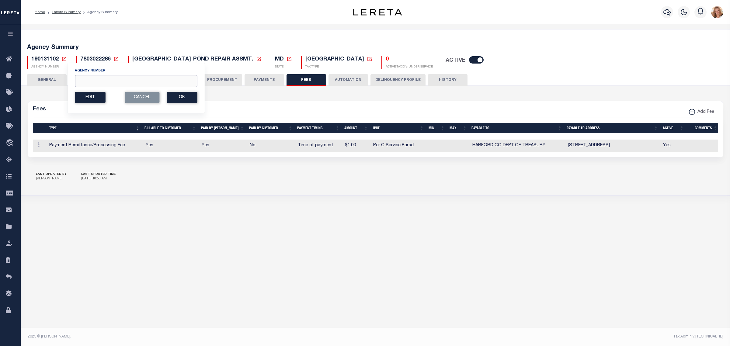
click at [90, 81] on input "Agency Number" at bounding box center [136, 81] width 122 height 12
type input "190138801"
